Goal: Communication & Community: Answer question/provide support

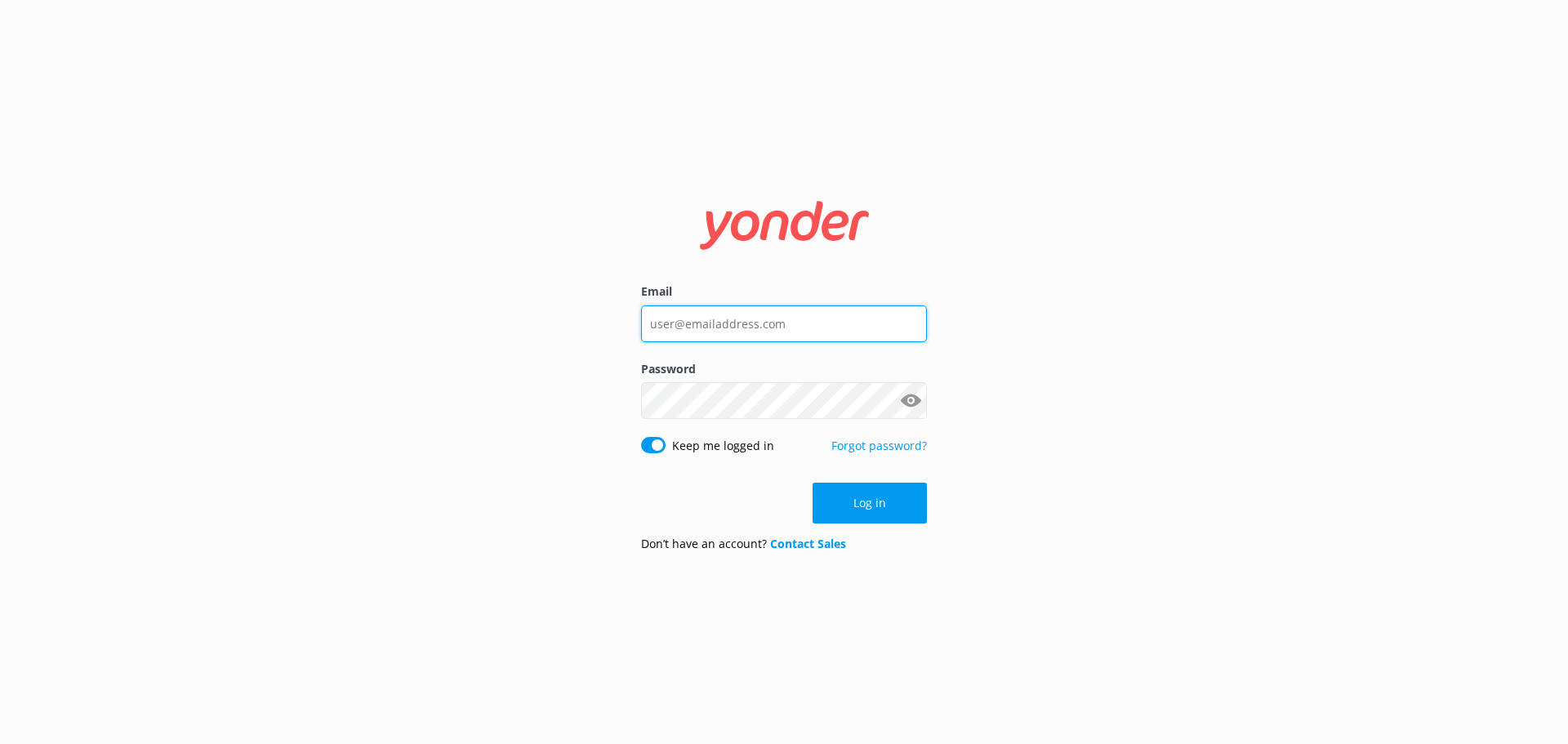
click at [724, 308] on input "Email" at bounding box center [784, 324] width 286 height 36
click at [906, 321] on div at bounding box center [784, 324] width 286 height 36
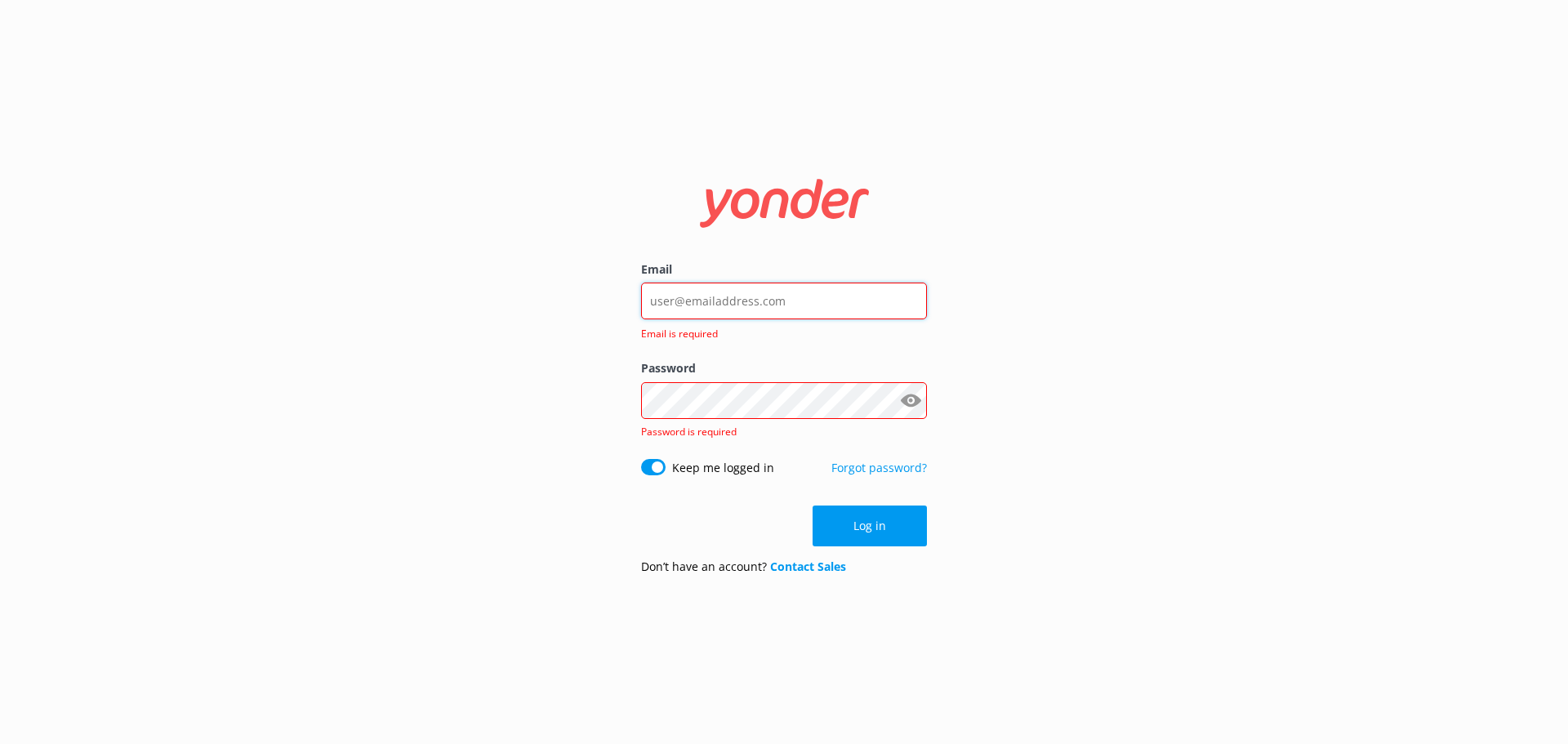
click at [897, 301] on input "Email" at bounding box center [784, 301] width 286 height 36
type input "[EMAIL_ADDRESS][DOMAIN_NAME]"
click at [907, 298] on div "[EMAIL_ADDRESS][DOMAIN_NAME]" at bounding box center [784, 301] width 286 height 38
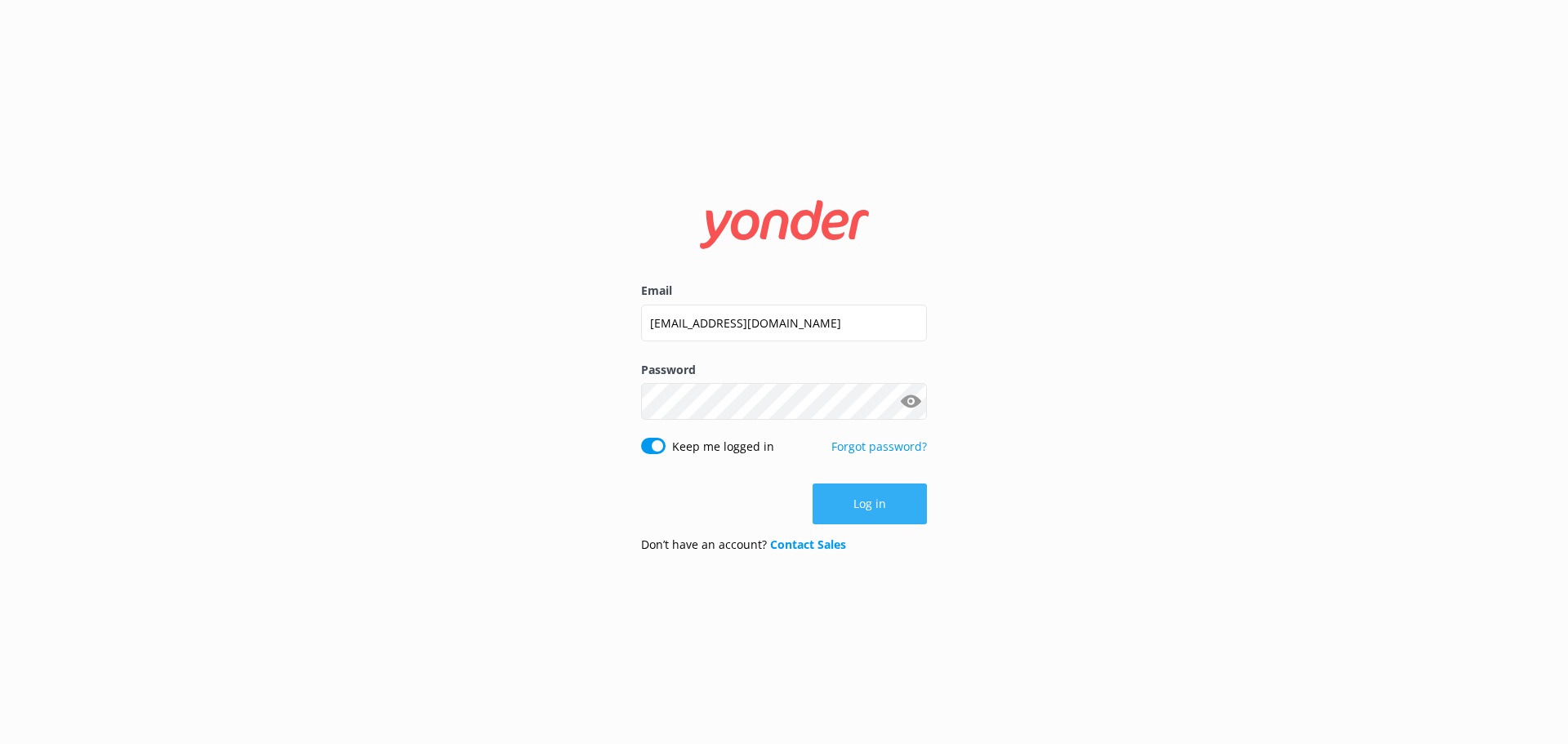
click at [868, 505] on button "Log in" at bounding box center [869, 503] width 114 height 41
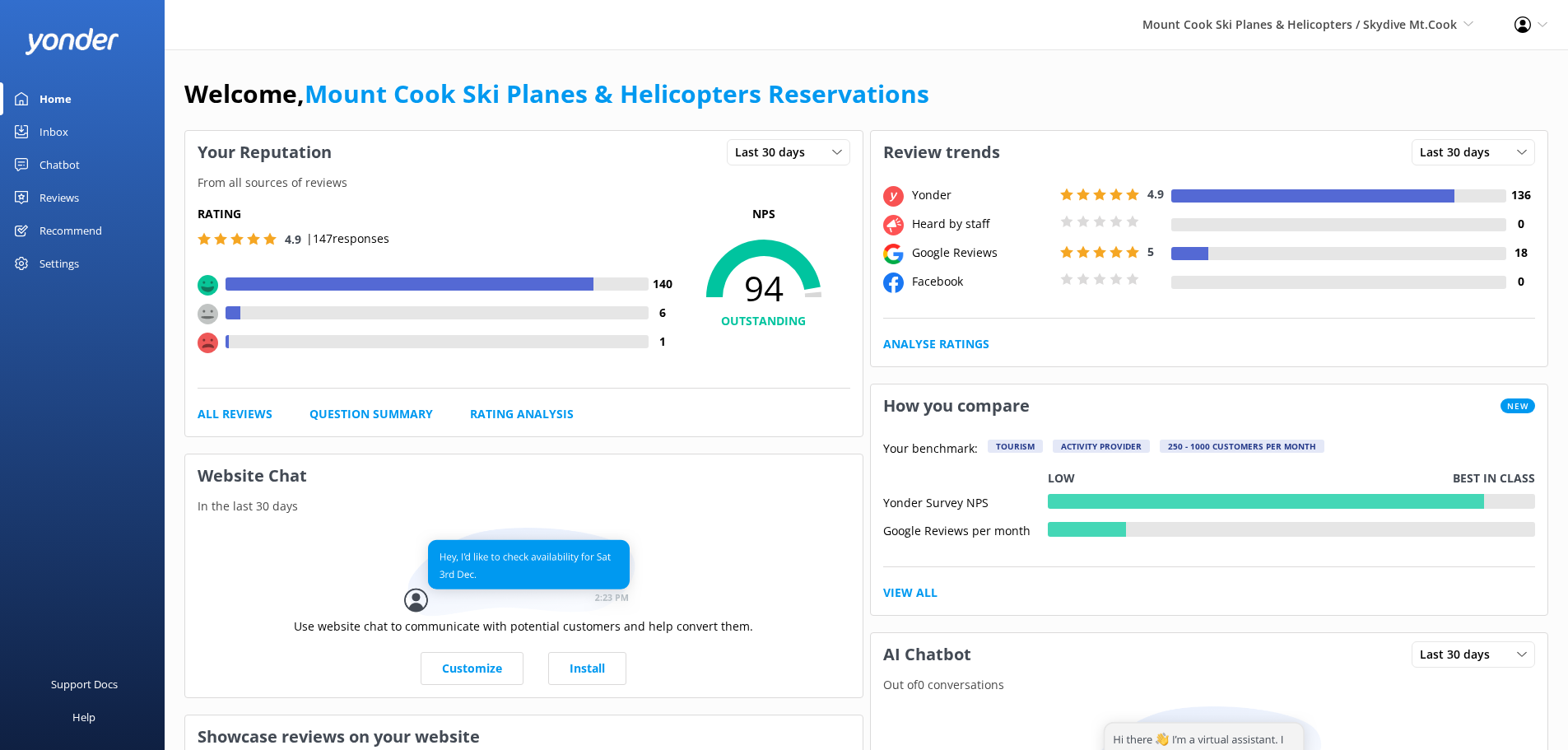
click at [55, 138] on div "Inbox" at bounding box center [53, 132] width 29 height 33
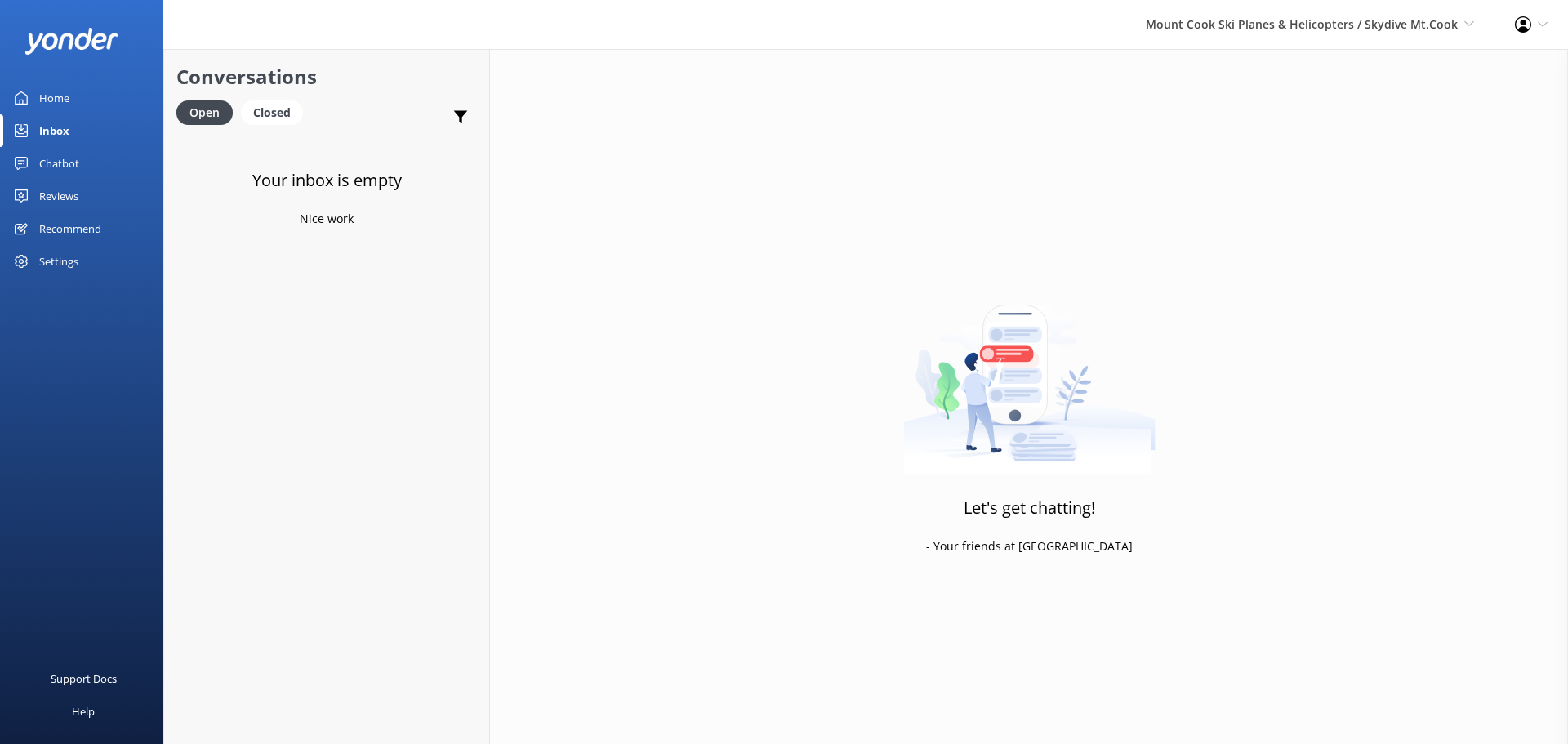
click at [55, 202] on div "Reviews" at bounding box center [58, 196] width 39 height 33
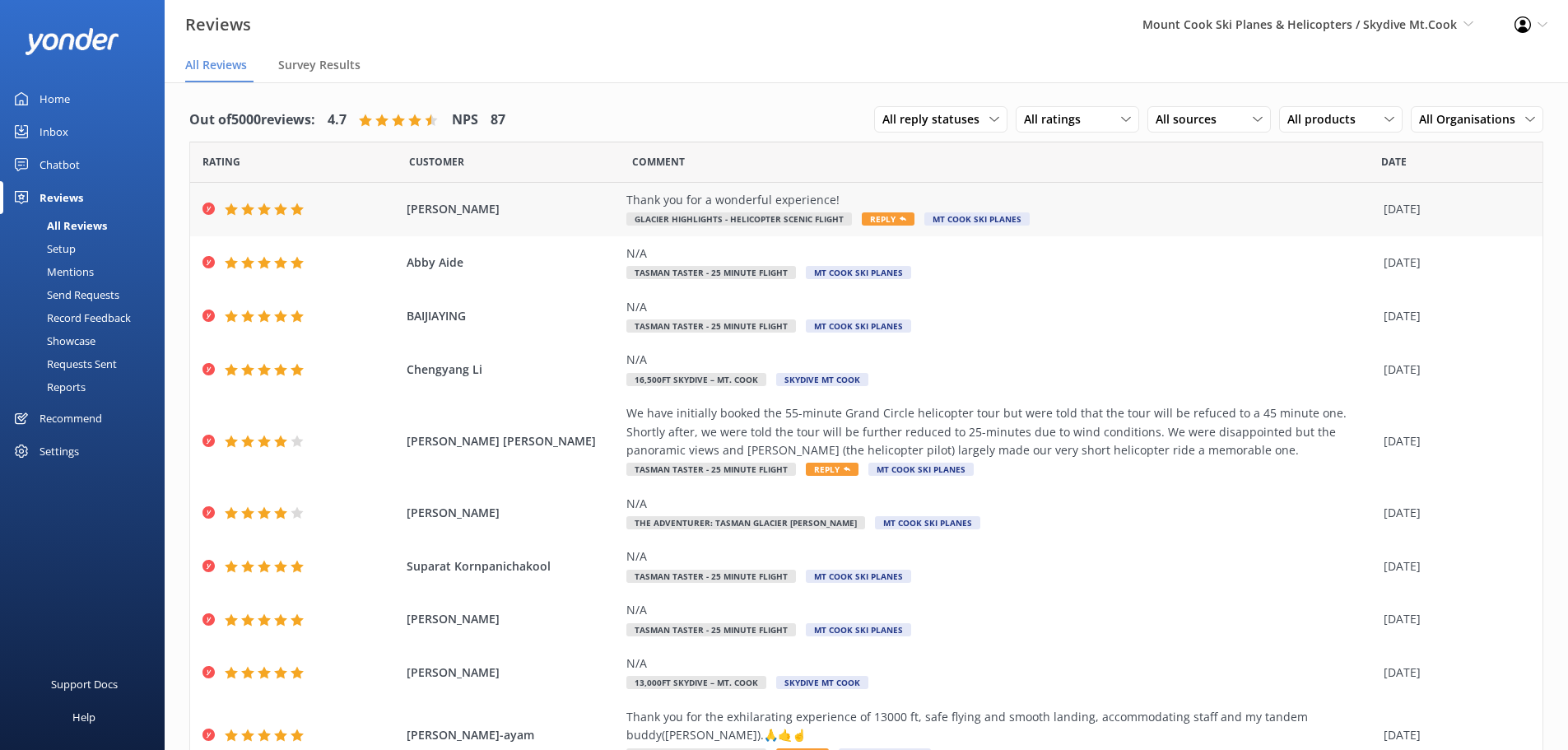
click at [870, 216] on span "Reply" at bounding box center [887, 218] width 52 height 13
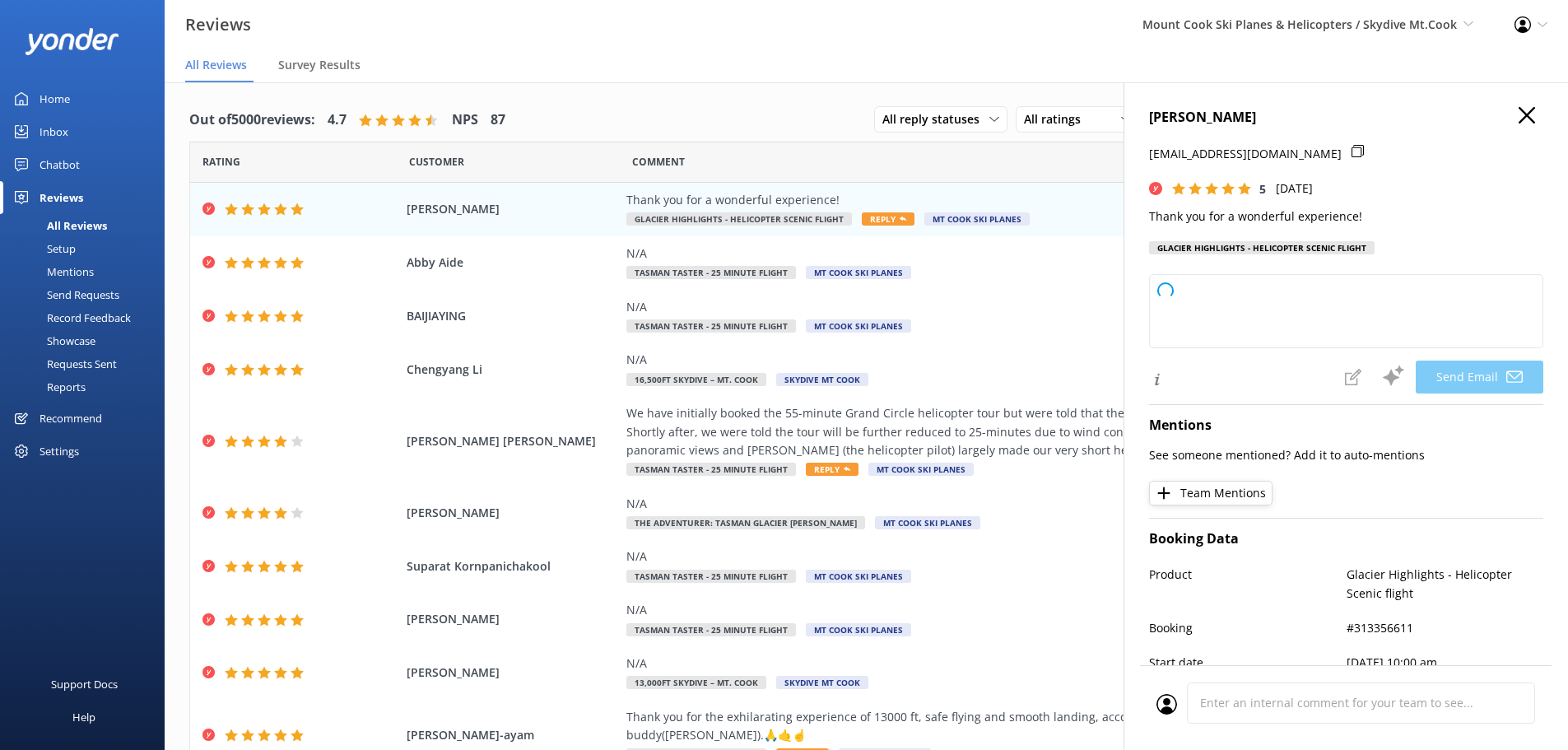
type textarea "Thank you so much, [PERSON_NAME]! We’re thrilled you had a wonderful experience…"
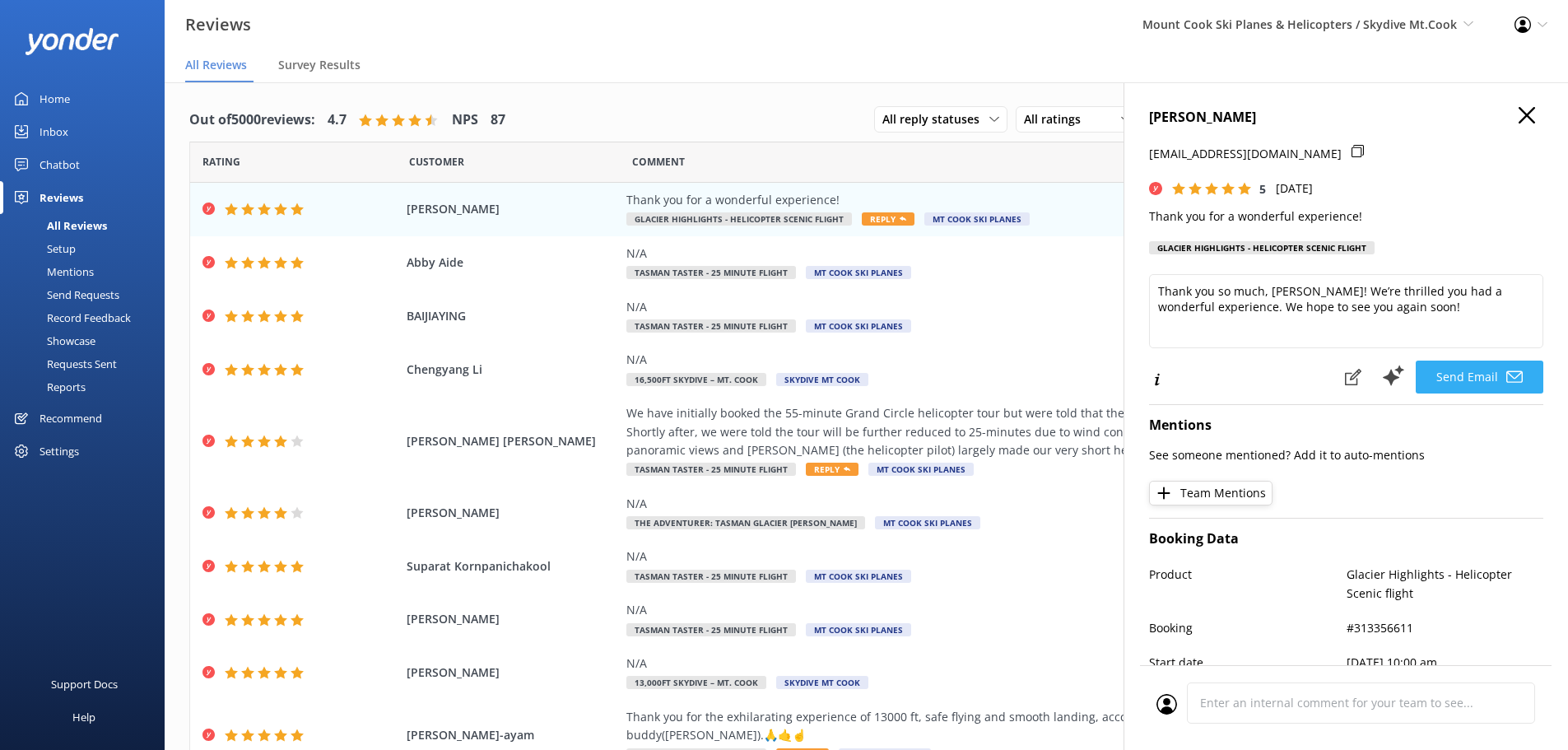
click at [1486, 380] on button "Send Email" at bounding box center [1479, 377] width 127 height 33
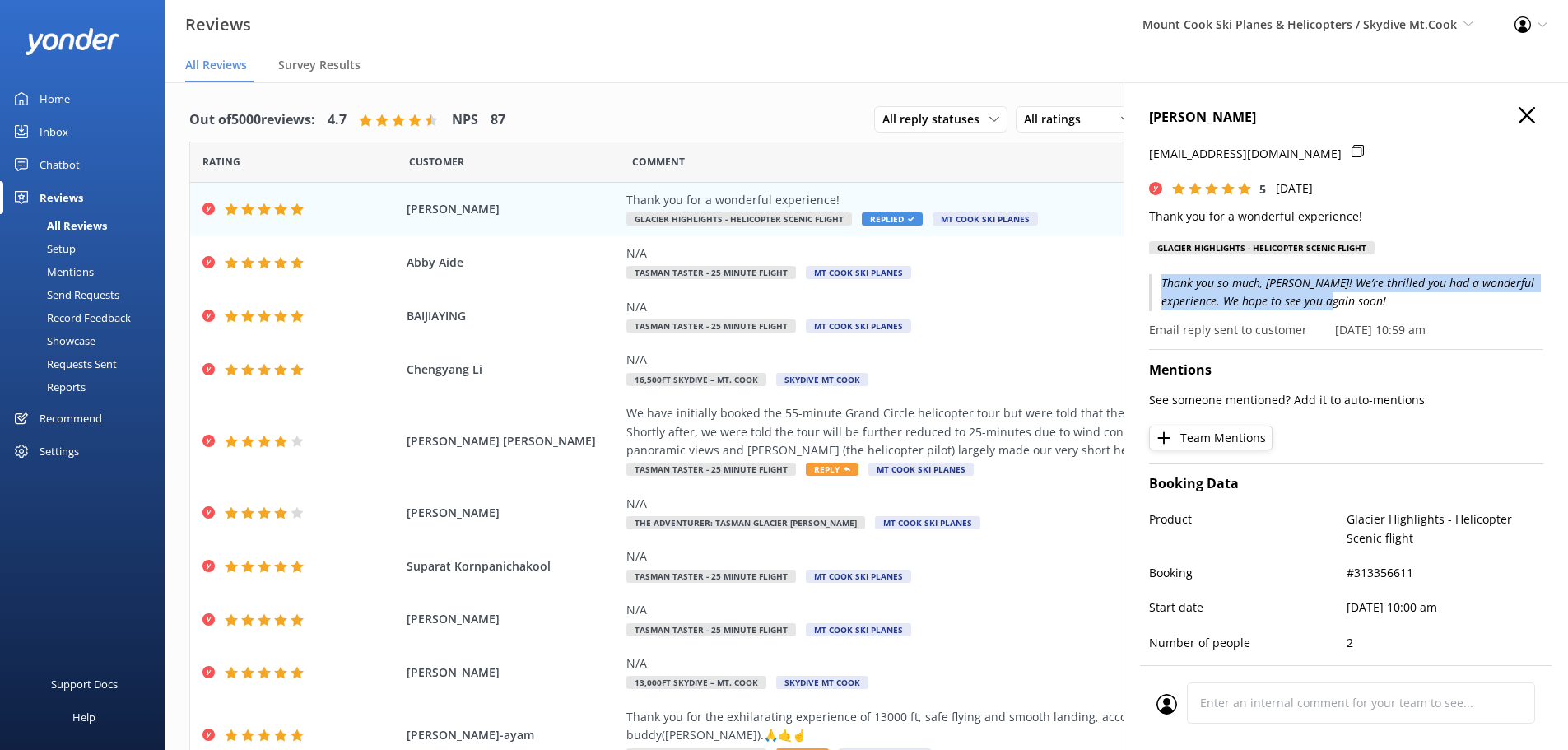
drag, startPoint x: 1466, startPoint y: 301, endPoint x: 1280, endPoint y: 251, distance: 192.6
click at [1160, 292] on p "Thank you so much, [PERSON_NAME]! We’re thrilled you had a wonderful experience…" at bounding box center [1346, 292] width 394 height 37
click at [1518, 108] on icon "button" at bounding box center [1526, 115] width 17 height 17
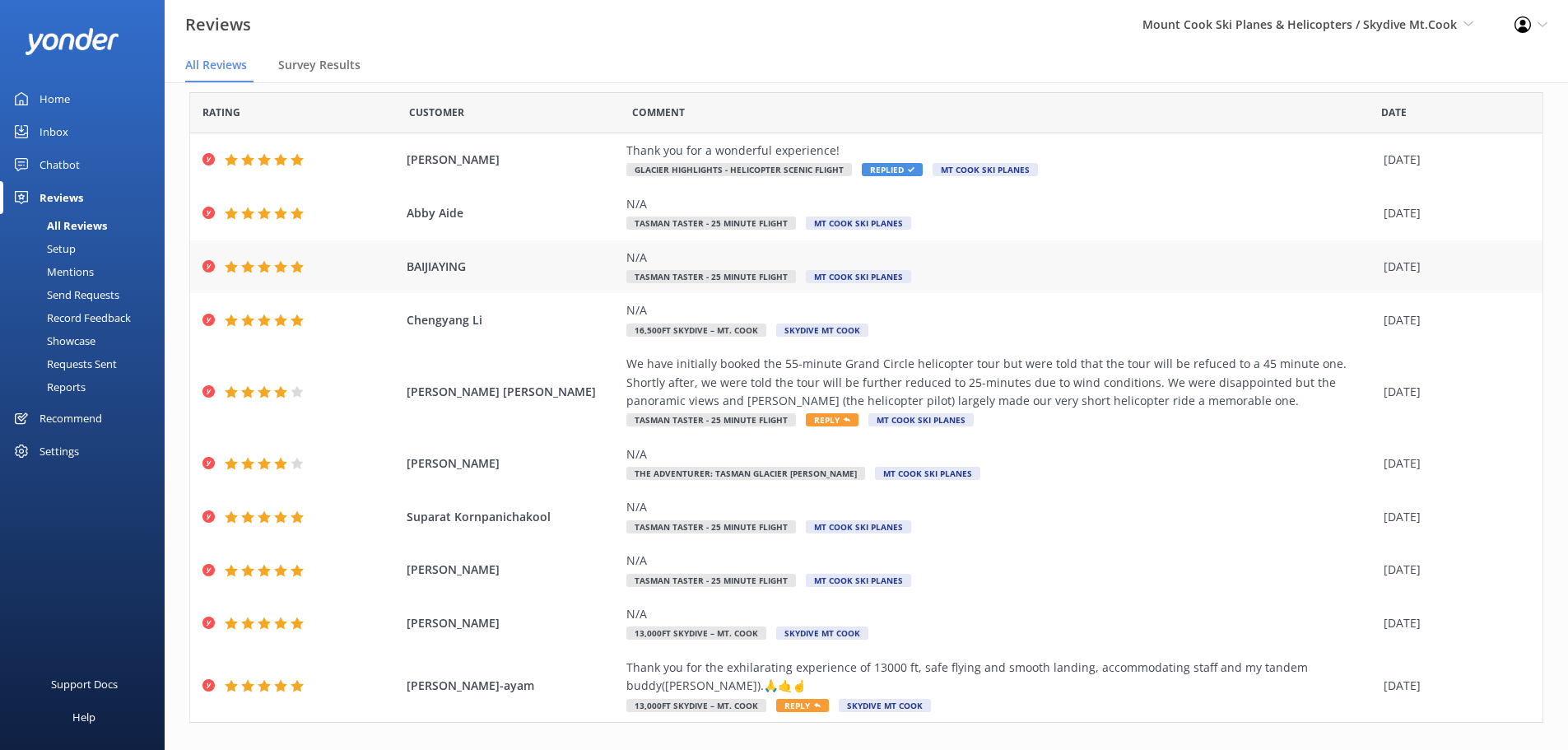
scroll to position [76, 0]
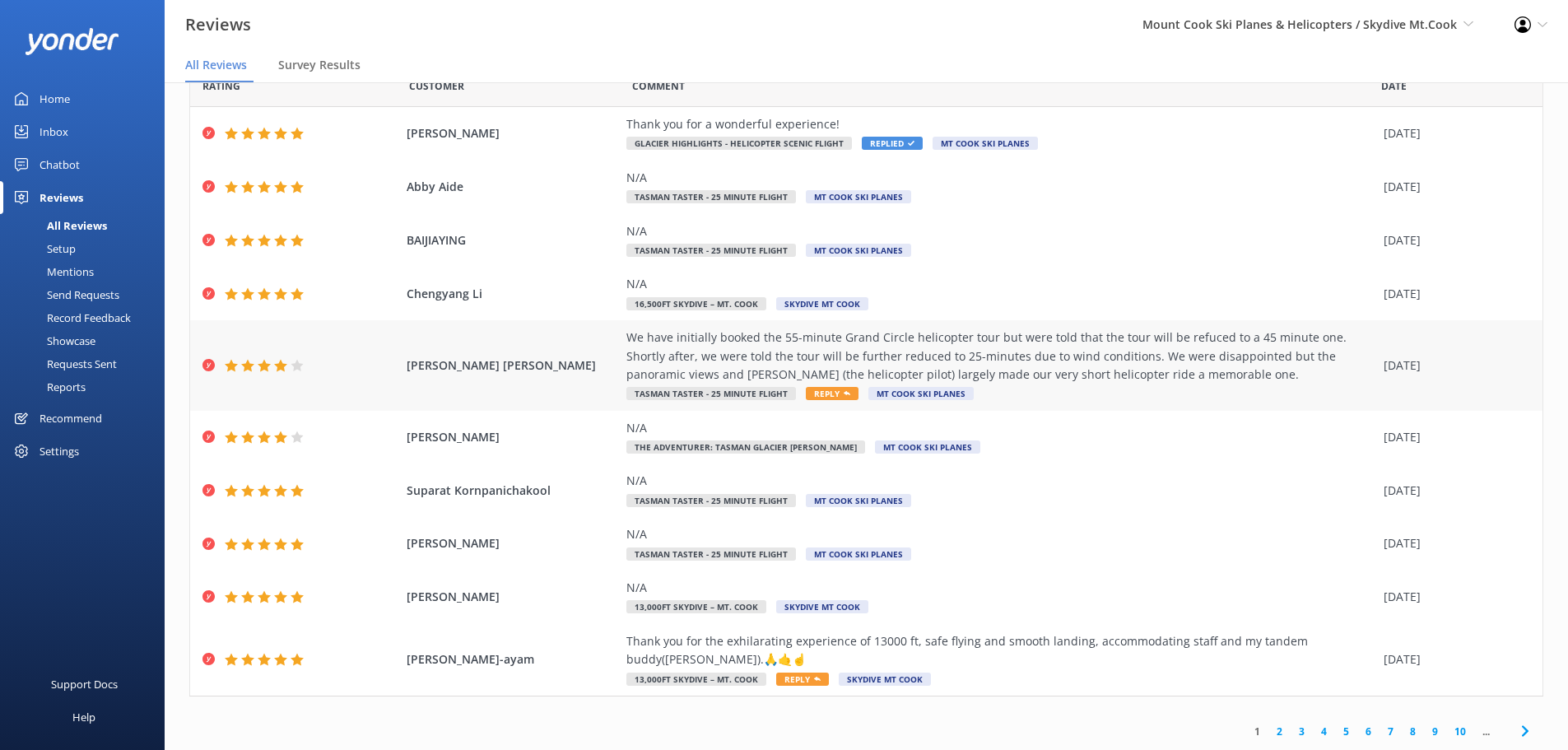
click at [818, 395] on span "Reply" at bounding box center [832, 393] width 52 height 13
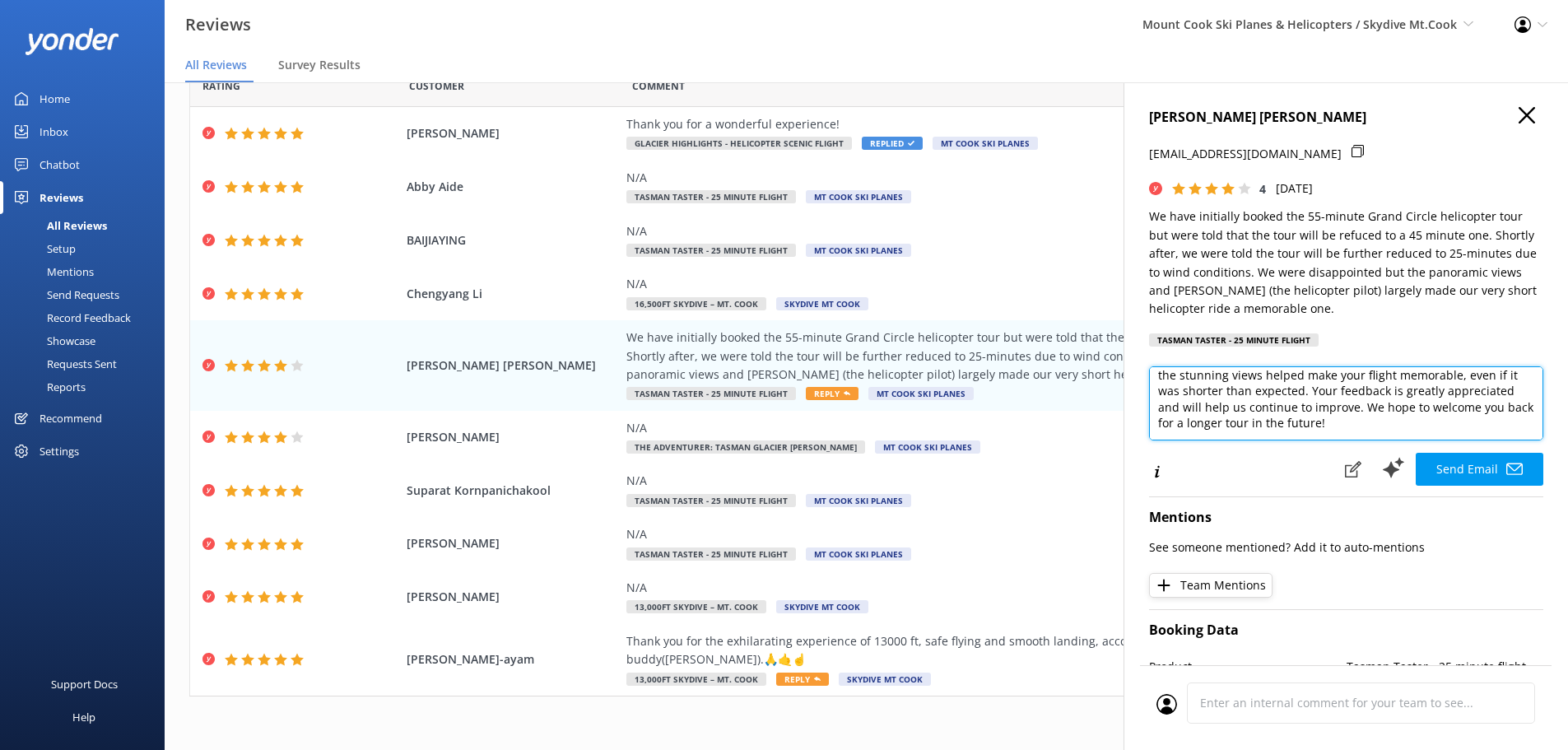
scroll to position [99, 0]
drag, startPoint x: 1278, startPoint y: 415, endPoint x: 1250, endPoint y: 414, distance: 28.0
click at [1250, 414] on textarea "Hi [PERSON_NAME], Thank you for taking the time to share your experience and fo…" at bounding box center [1346, 403] width 394 height 74
click at [1182, 382] on textarea "Hi [PERSON_NAME], Thank you for taking the time to share your experience and fo…" at bounding box center [1346, 403] width 394 height 74
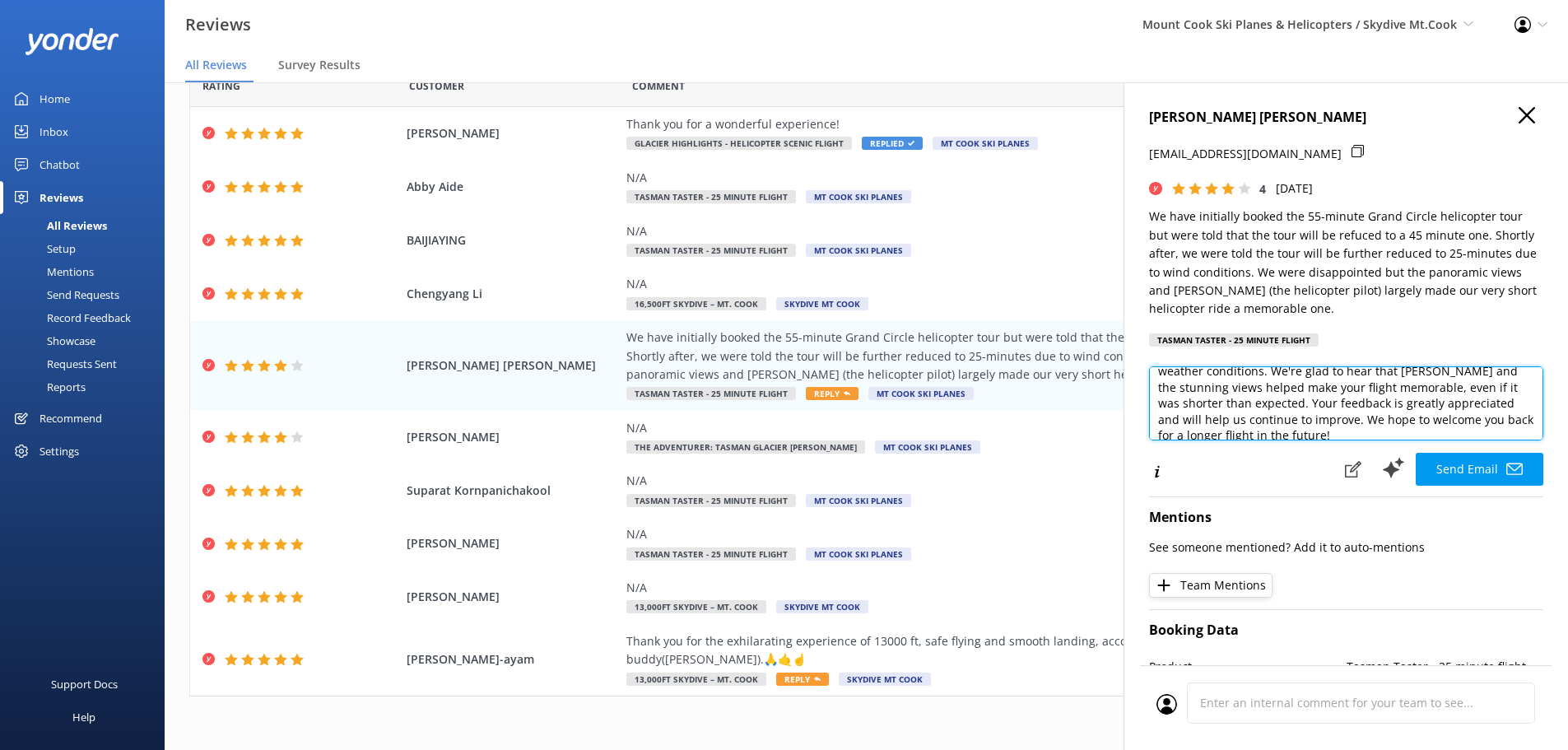
click at [1178, 375] on textarea "Hi [PERSON_NAME], Thank you for taking the time to share your experience and fo…" at bounding box center [1346, 403] width 394 height 74
click at [1166, 384] on textarea "Hi [PERSON_NAME], Thank you for taking the time to share your experience and fo…" at bounding box center [1346, 403] width 394 height 74
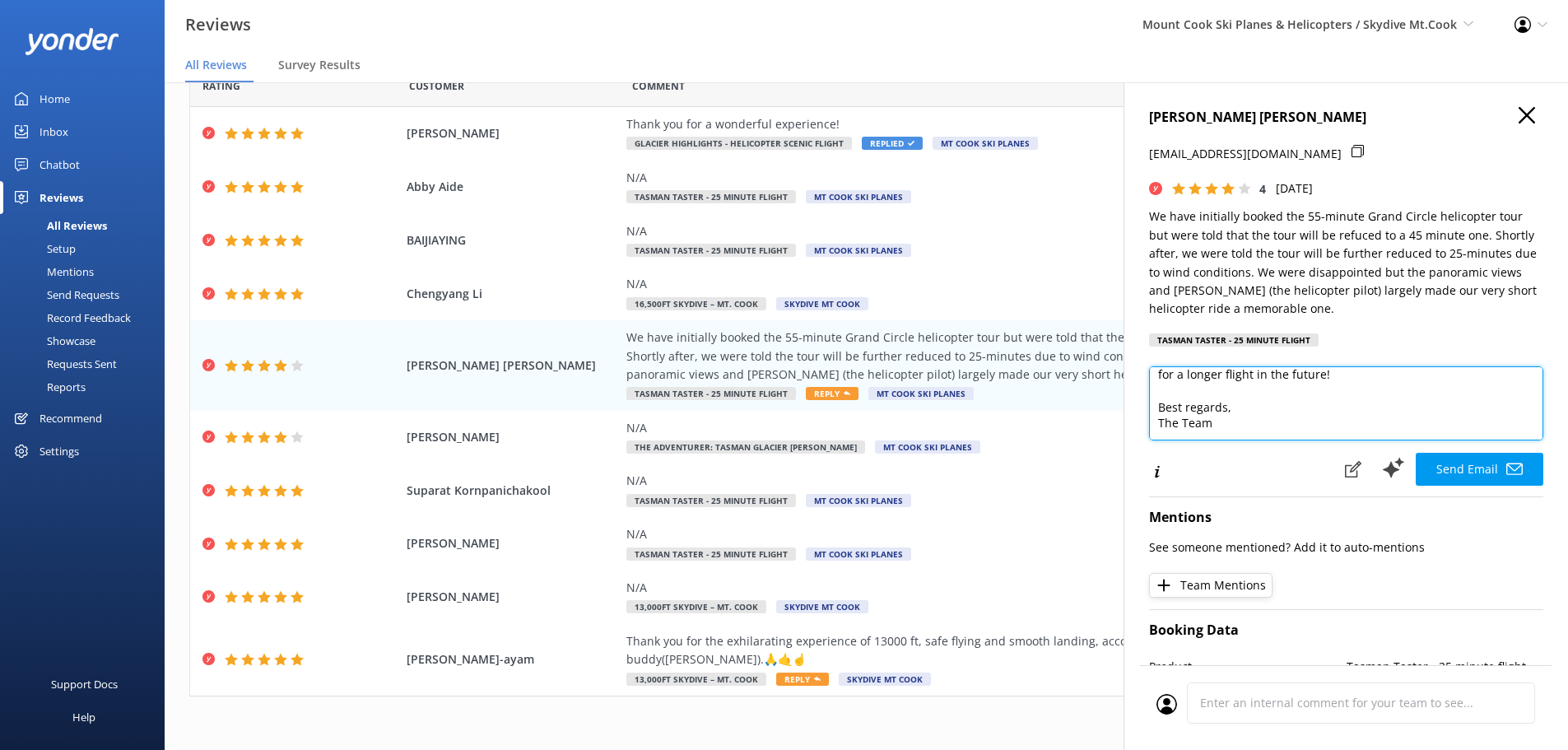
drag, startPoint x: 1265, startPoint y: 425, endPoint x: 1156, endPoint y: 407, distance: 110.5
click at [1156, 407] on textarea "Hi [PERSON_NAME], Thank you for taking the time to share your experience and fo…" at bounding box center [1346, 403] width 394 height 74
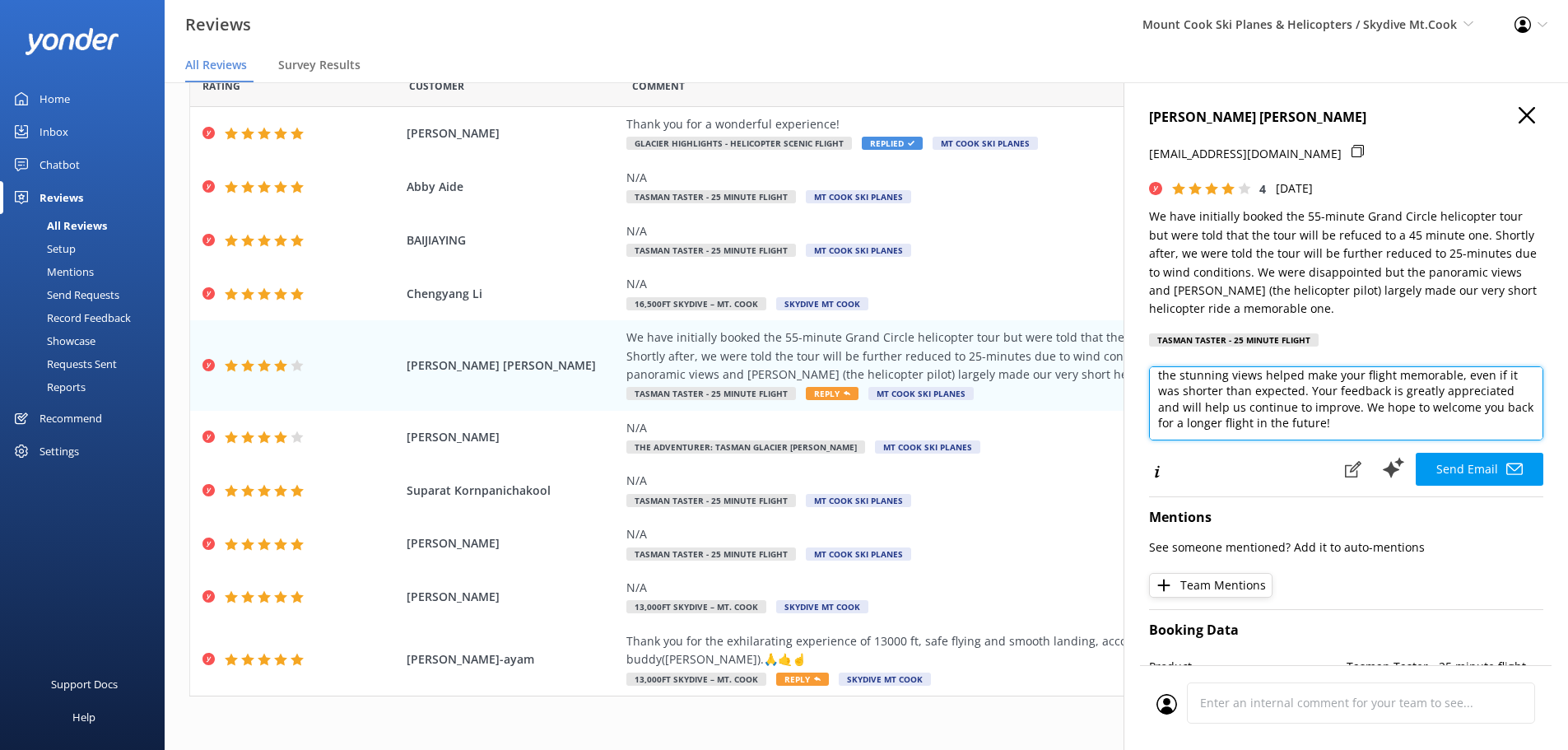
scroll to position [106, 0]
drag, startPoint x: 1356, startPoint y: 391, endPoint x: 1183, endPoint y: 389, distance: 173.0
click at [1183, 389] on textarea "Hi [PERSON_NAME], Thank you for taking the time to share your experience and fo…" at bounding box center [1346, 403] width 394 height 74
type textarea "Hi [PERSON_NAME], Thank you for taking the time to share your experience and fo…"
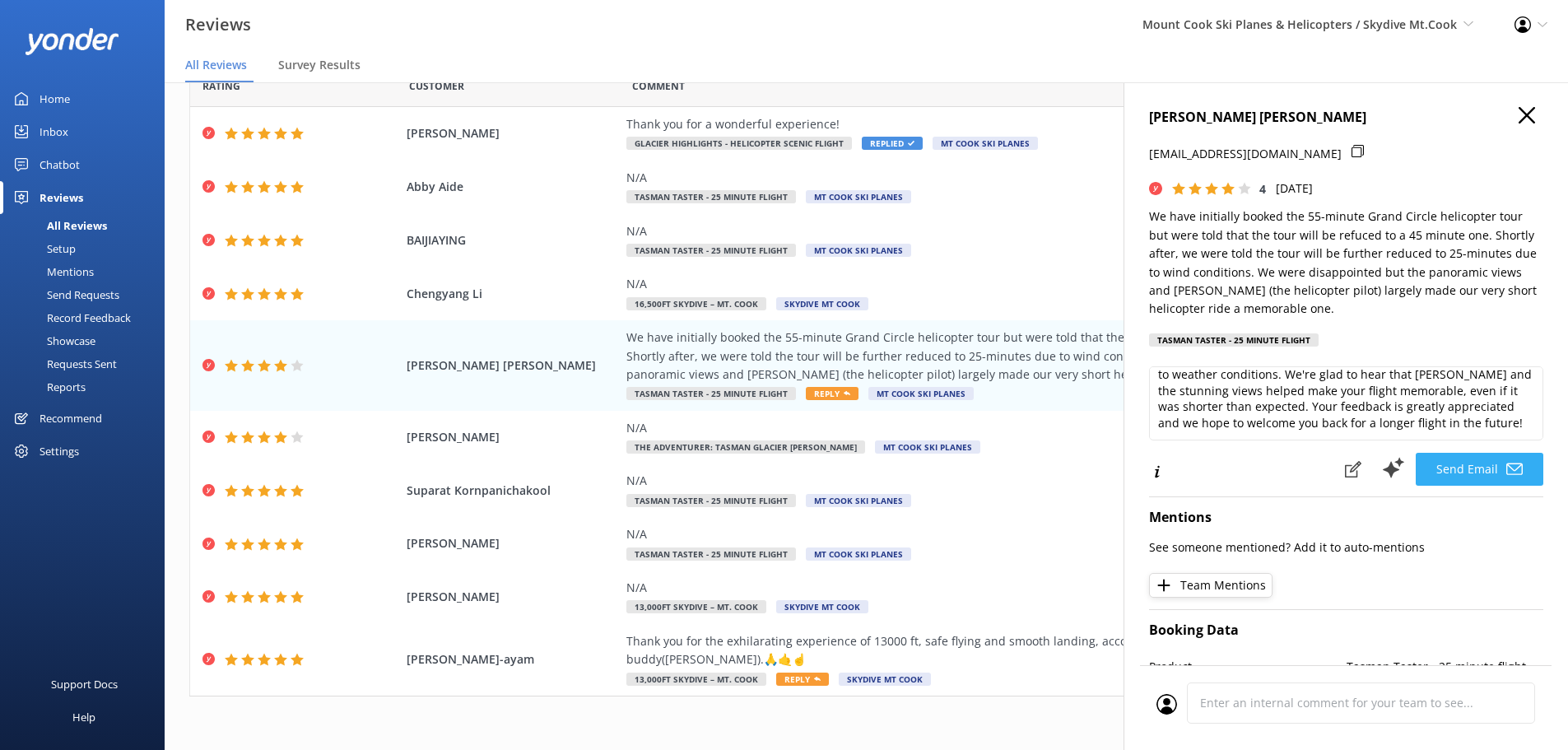
click at [1458, 476] on button "Send Email" at bounding box center [1479, 470] width 127 height 33
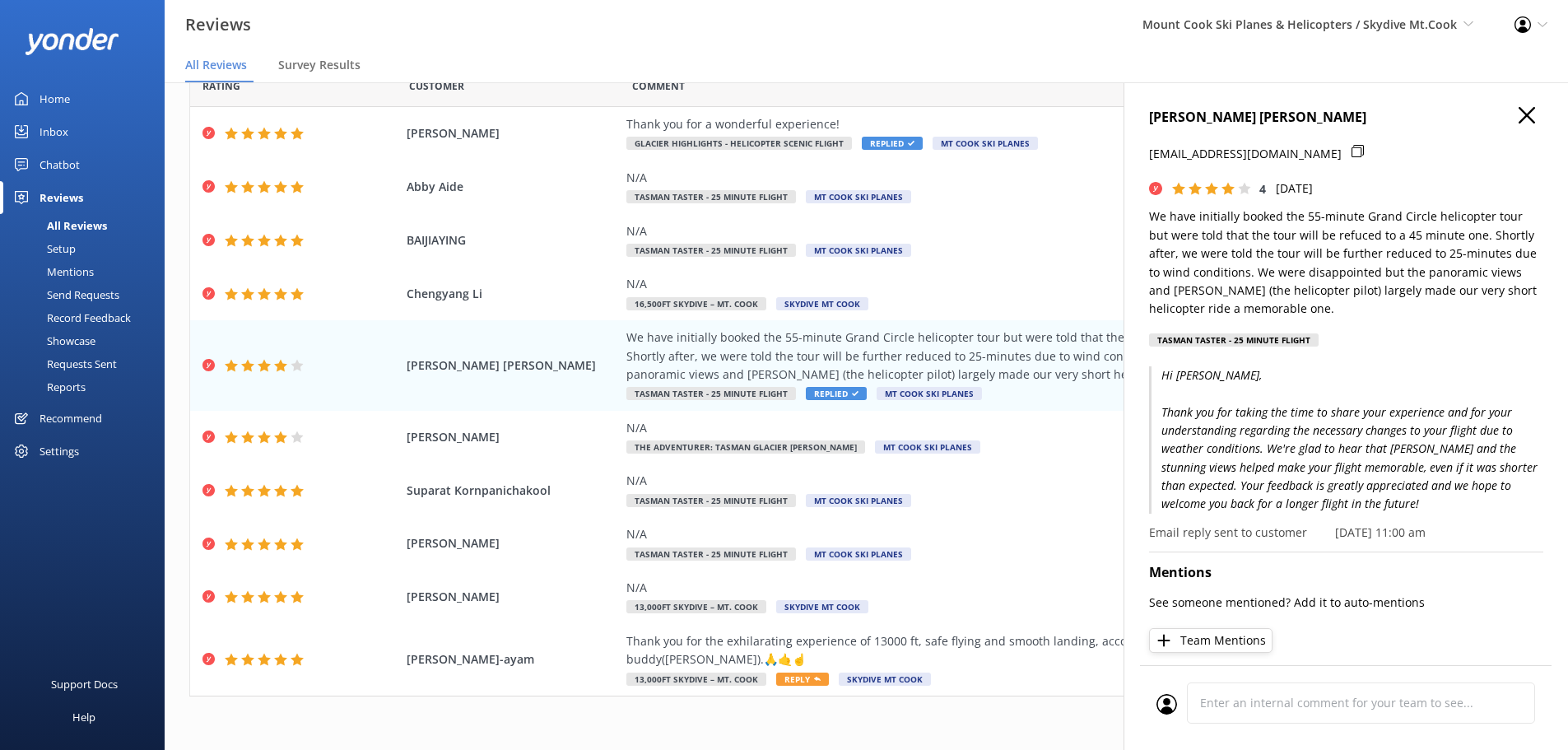
click at [1489, 116] on h4 "[PERSON_NAME] [PERSON_NAME]" at bounding box center [1346, 118] width 394 height 22
click at [1518, 111] on use "button" at bounding box center [1526, 115] width 17 height 17
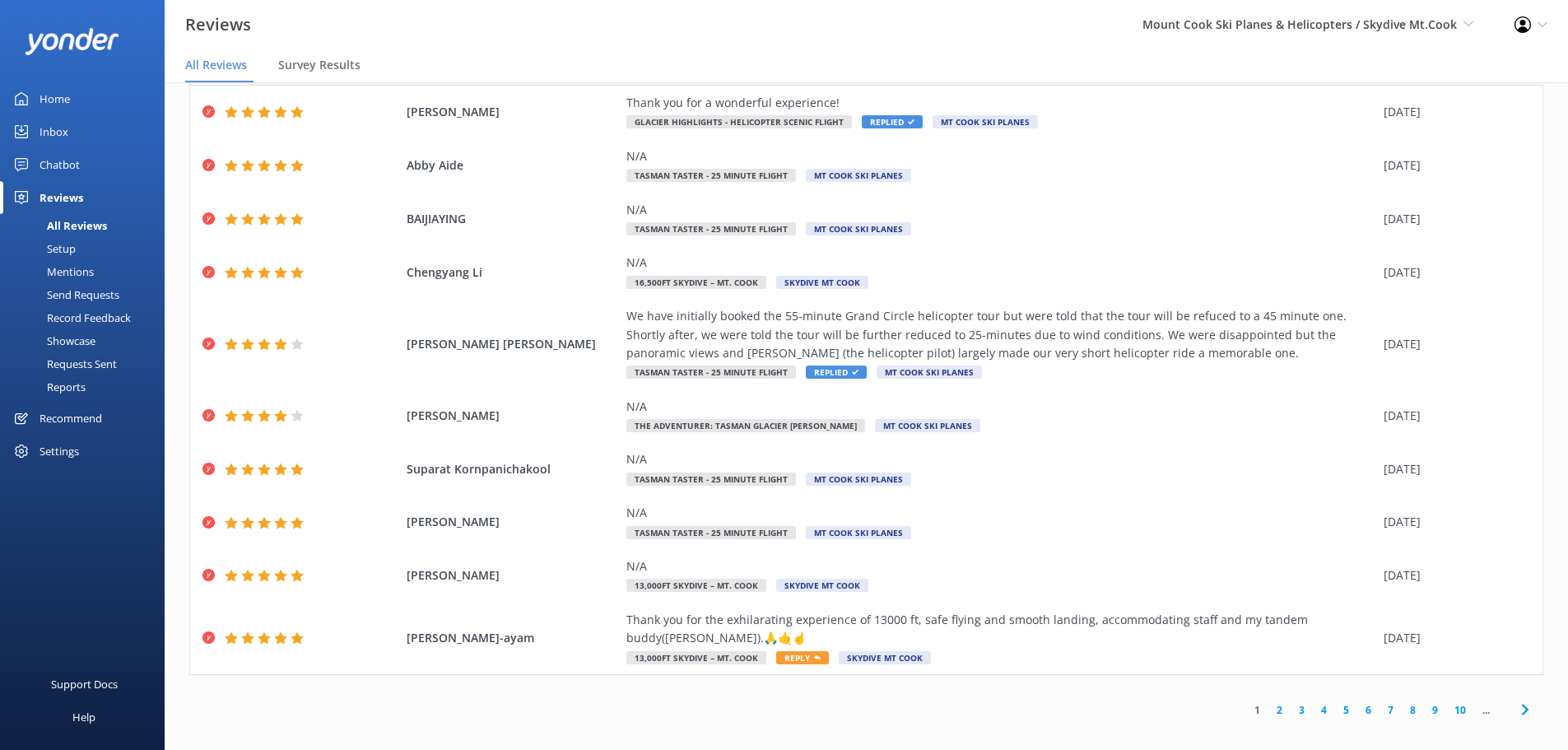
scroll to position [33, 0]
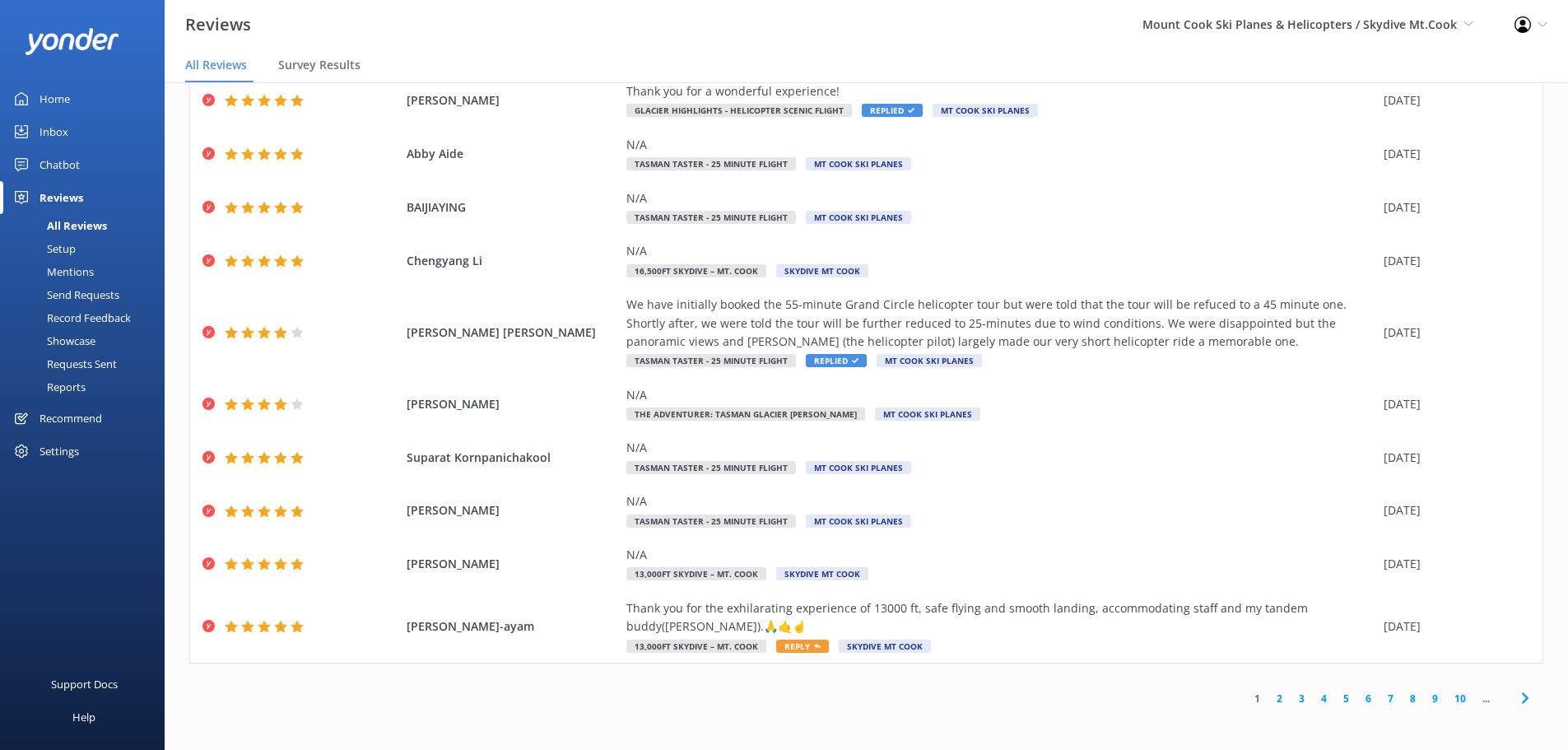
click at [1269, 698] on link "2" at bounding box center [1278, 698] width 22 height 16
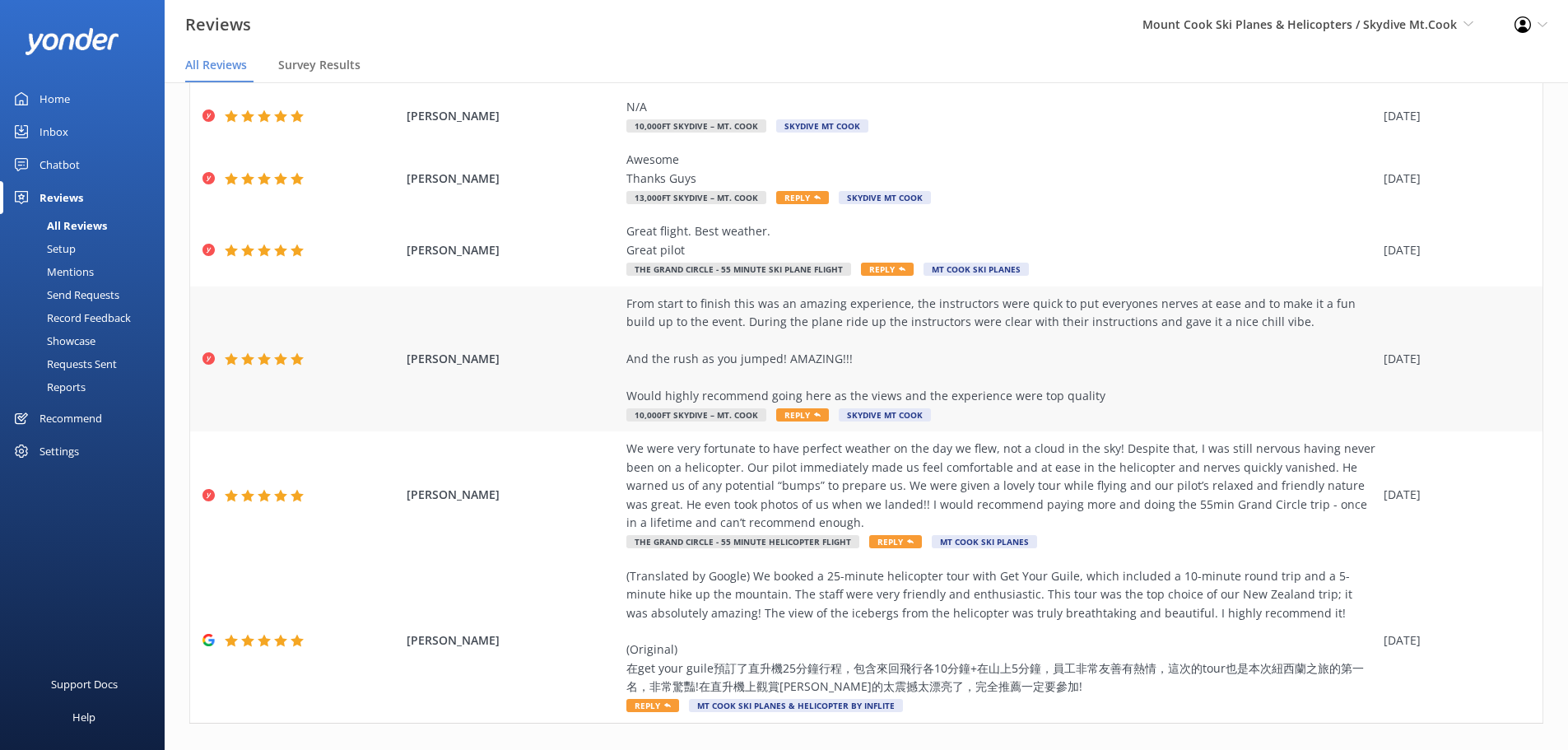
scroll to position [329, 0]
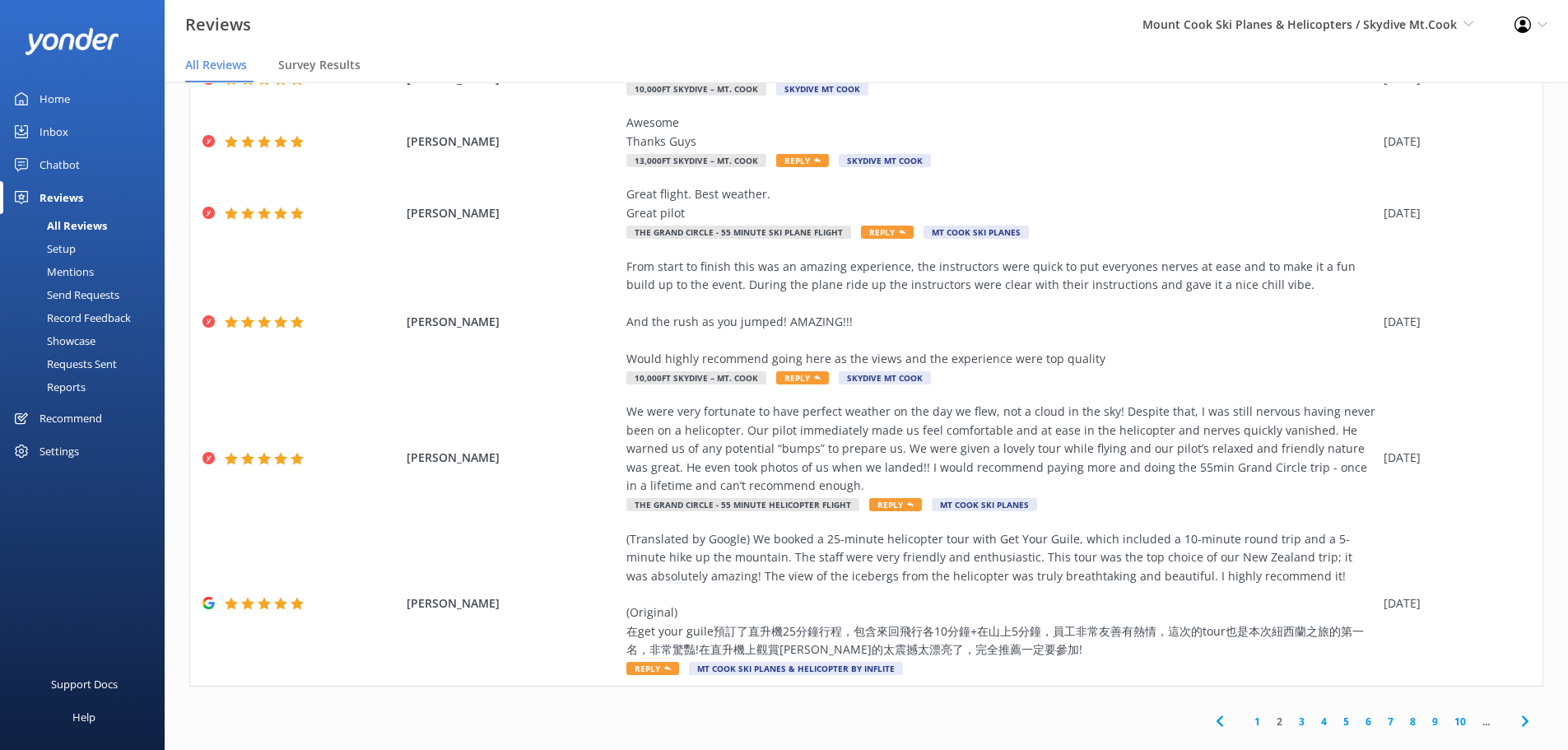
click at [1291, 723] on link "3" at bounding box center [1301, 722] width 22 height 16
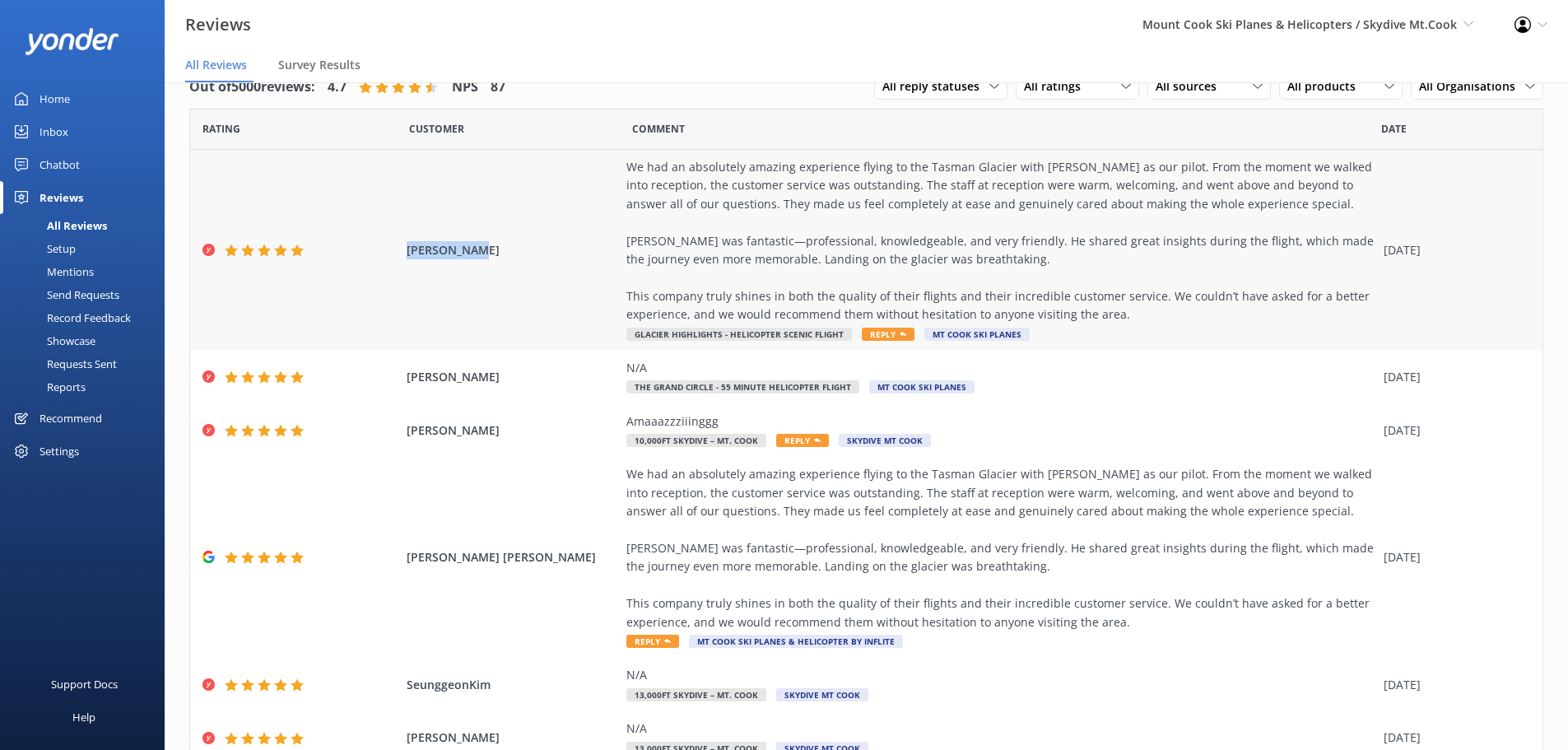
drag, startPoint x: 492, startPoint y: 252, endPoint x: 405, endPoint y: 258, distance: 87.2
click at [407, 258] on span "[PERSON_NAME]" at bounding box center [512, 250] width 212 height 18
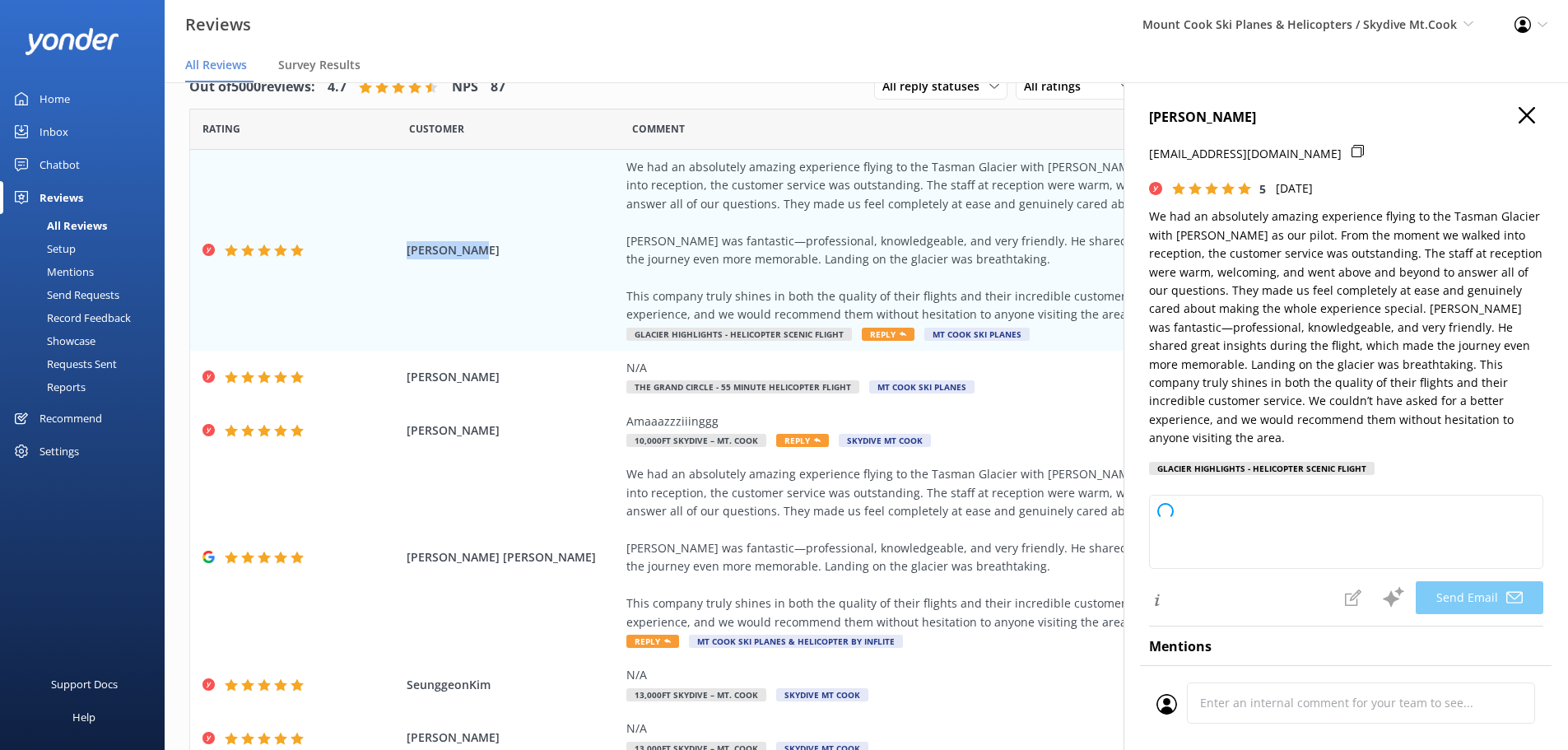
type textarea "Thank you so much for your wonderful review, [PERSON_NAME]! We’re thrilled to h…"
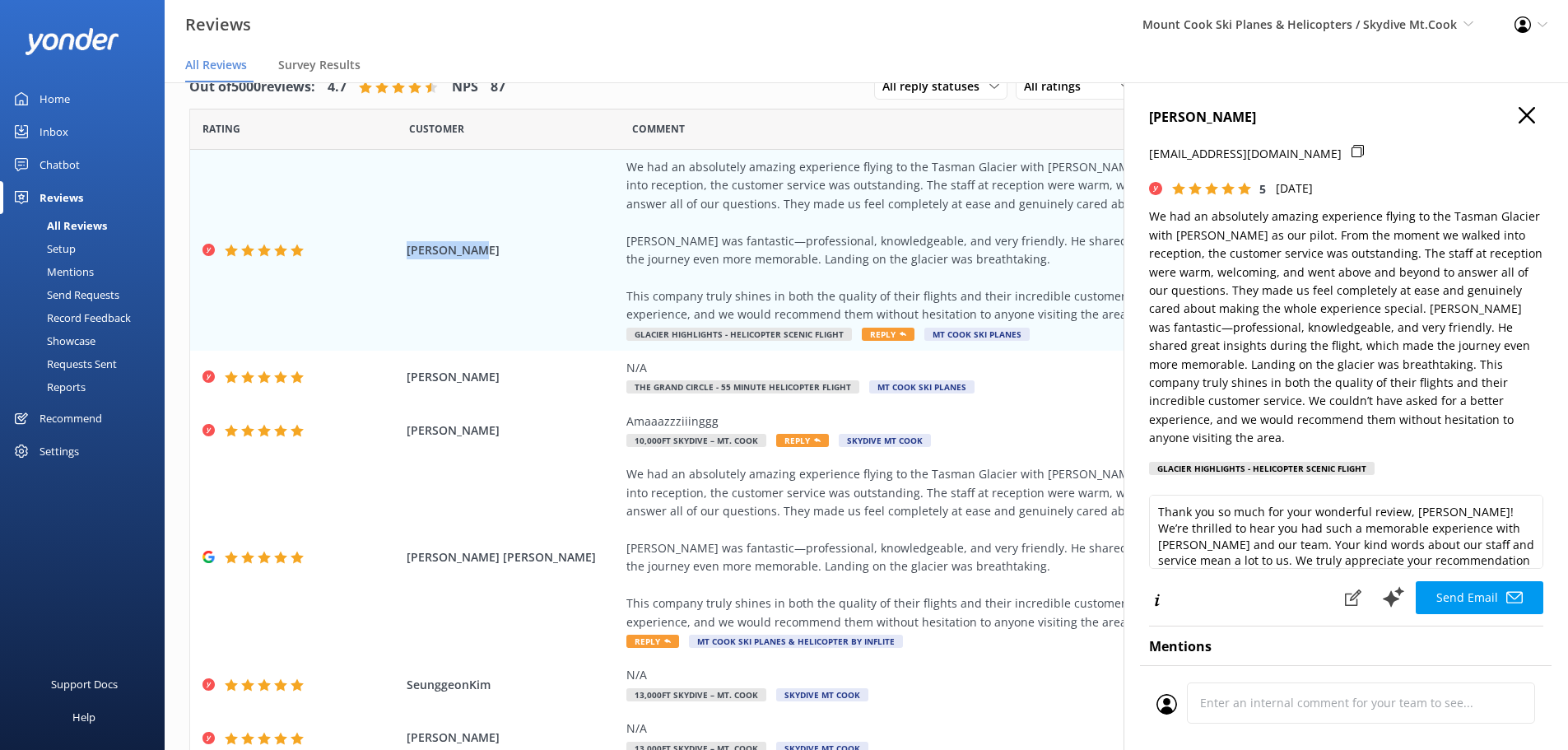
copy span "[PERSON_NAME]"
click at [1518, 114] on icon "button" at bounding box center [1526, 115] width 17 height 17
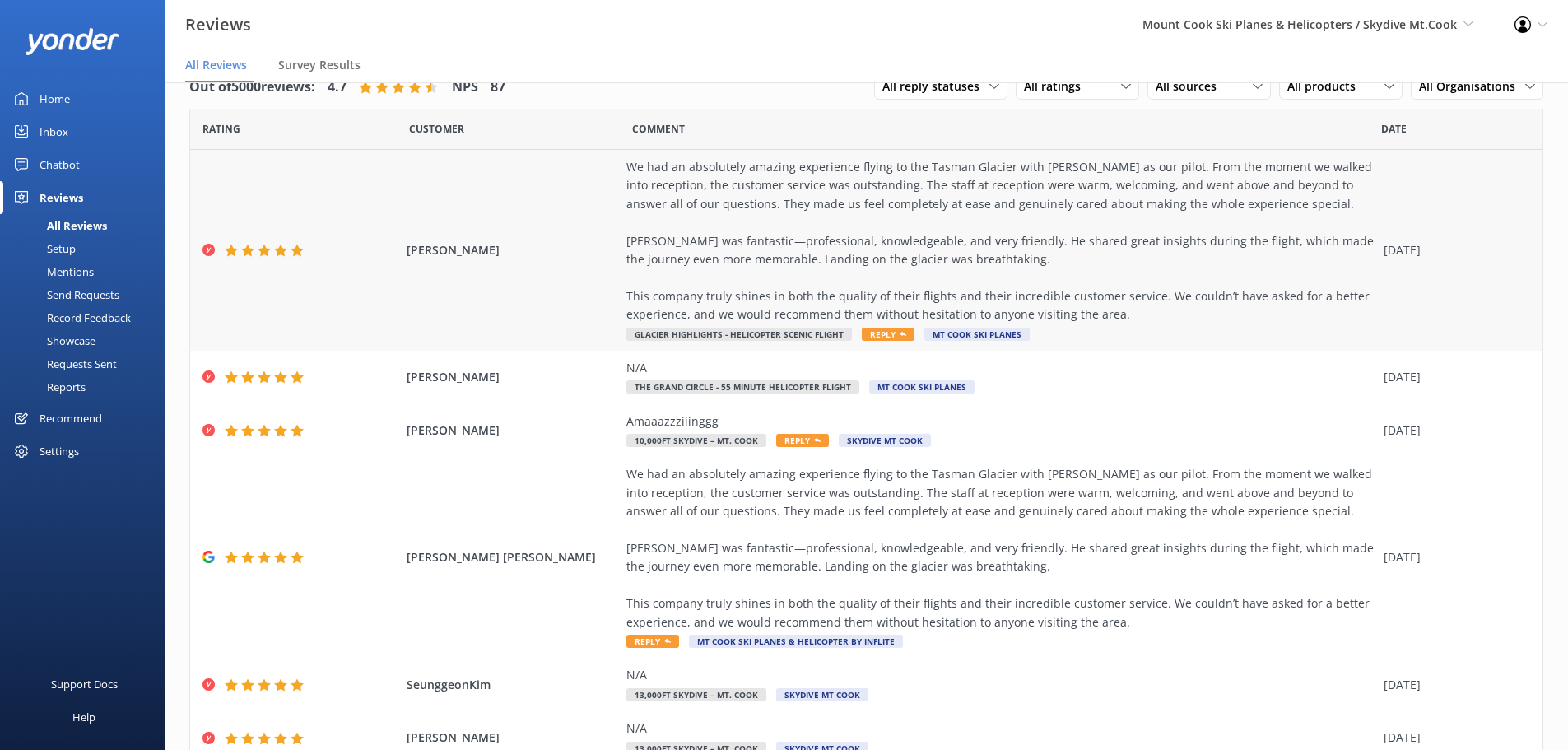
click at [880, 335] on span "Reply" at bounding box center [887, 334] width 52 height 13
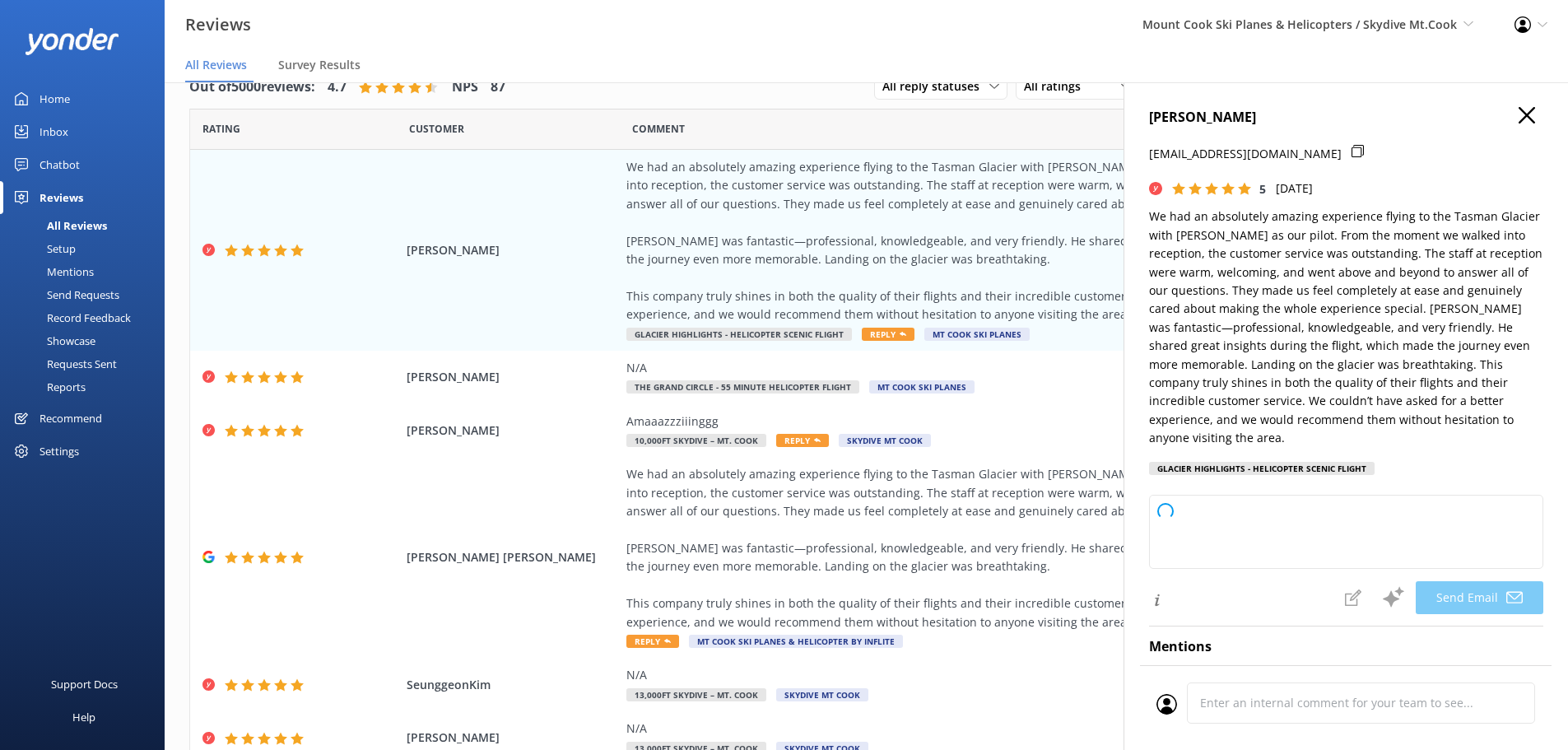
type textarea "Thank you so much, [PERSON_NAME], for your wonderful review! We’re thrilled to …"
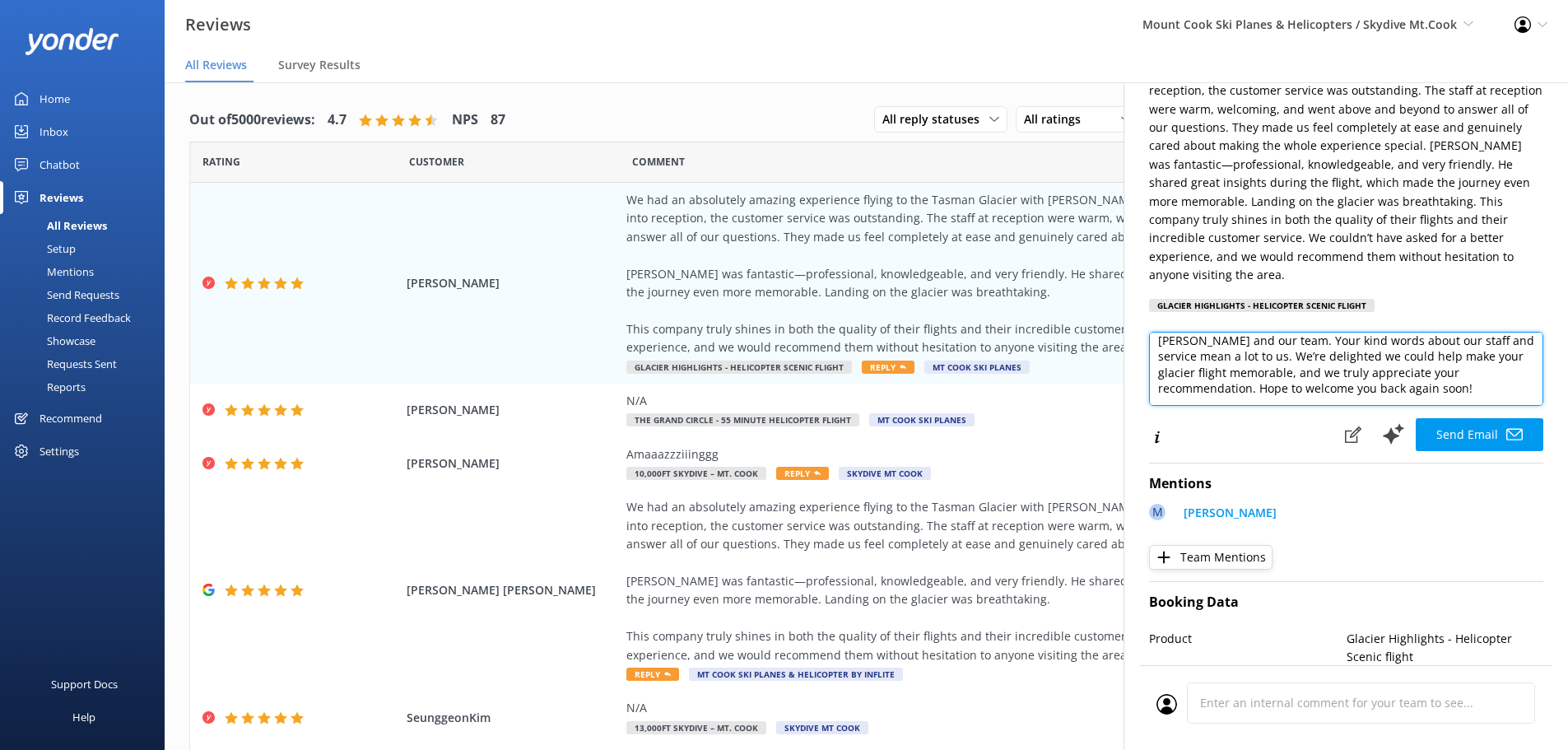
scroll to position [220, 0]
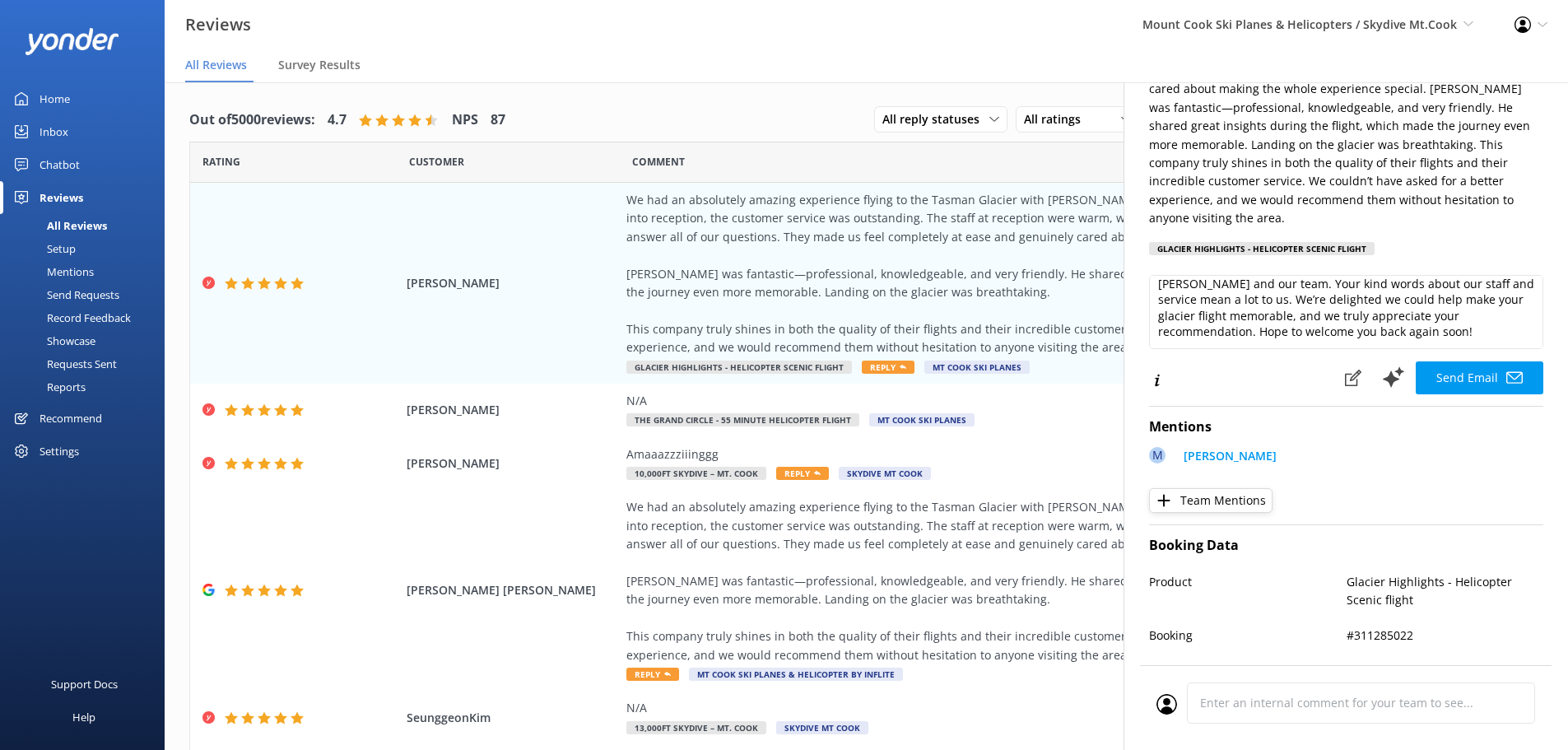
click at [1465, 385] on button "Send Email" at bounding box center [1479, 378] width 127 height 33
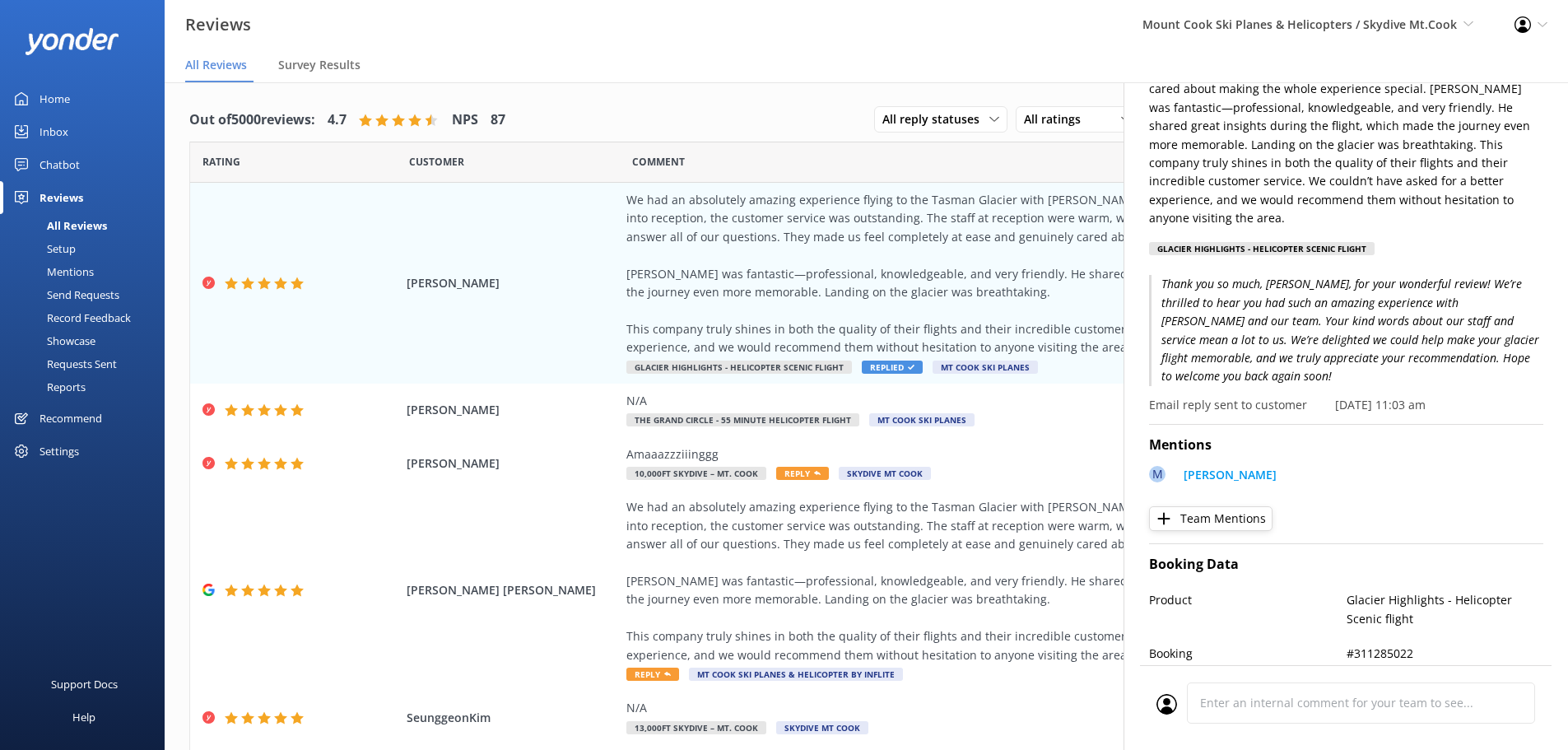
click at [1033, 76] on nav "All Reviews Survey Results" at bounding box center [866, 66] width 1403 height 33
click at [1543, 31] on div "Profile Settings Logout" at bounding box center [1530, 24] width 74 height 50
click at [1088, 40] on div "Reviews Mount Cook Ski Planes & Helicopters / Skydive Mt.Cook Mount Cook Ski Pl…" at bounding box center [784, 24] width 1568 height 50
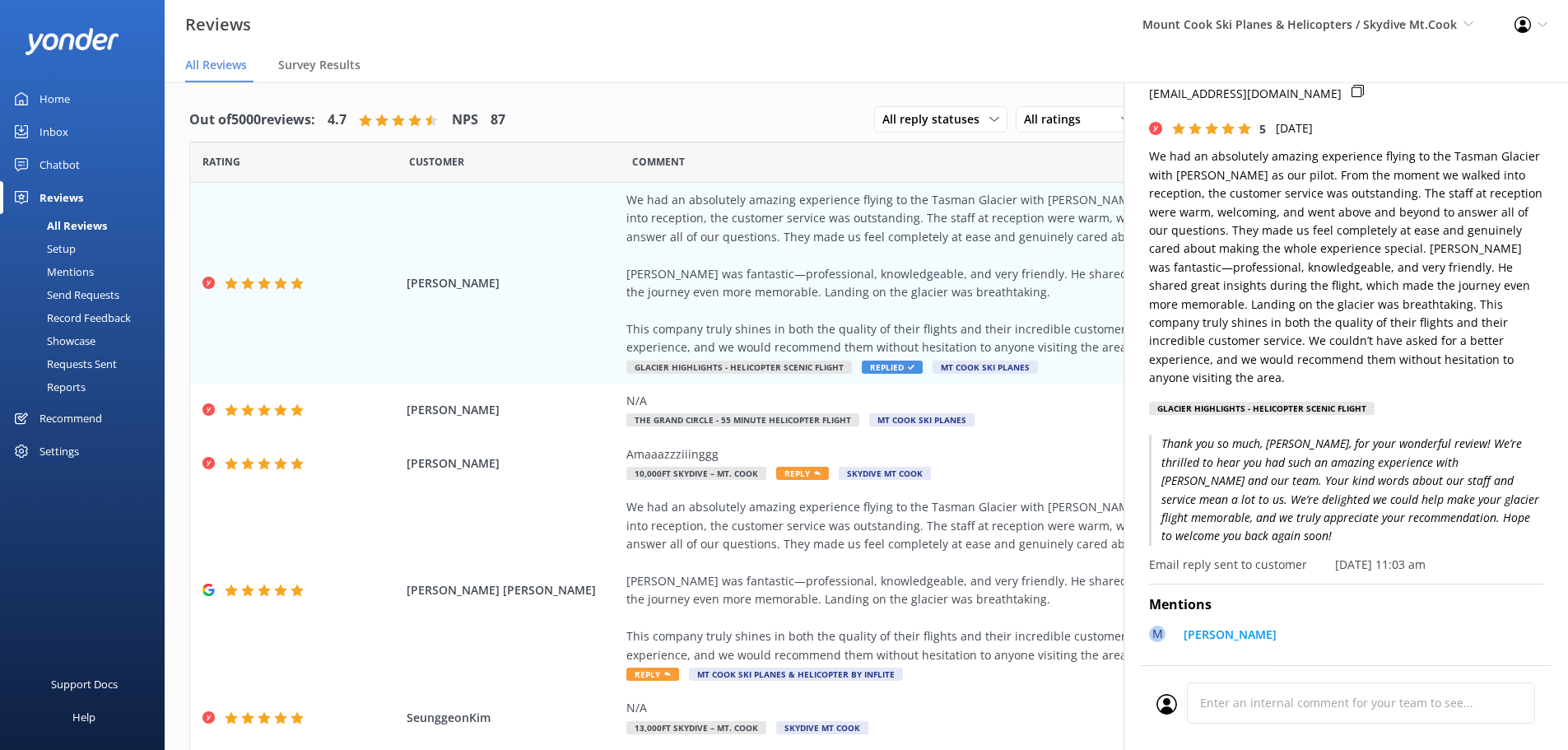
scroll to position [0, 0]
